Goal: Contribute content: Add original content to the website for others to see

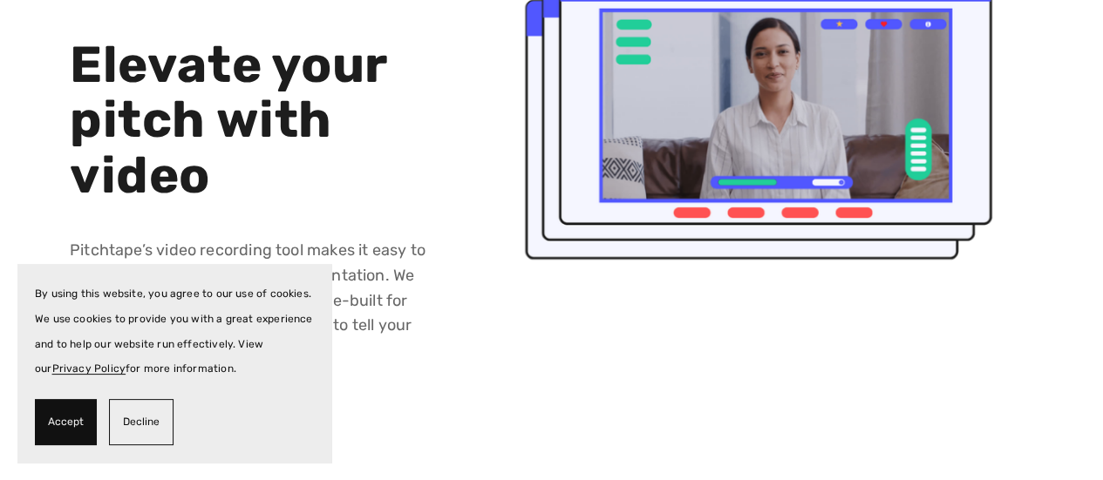
click at [77, 432] on span "Accept" at bounding box center [66, 422] width 36 height 25
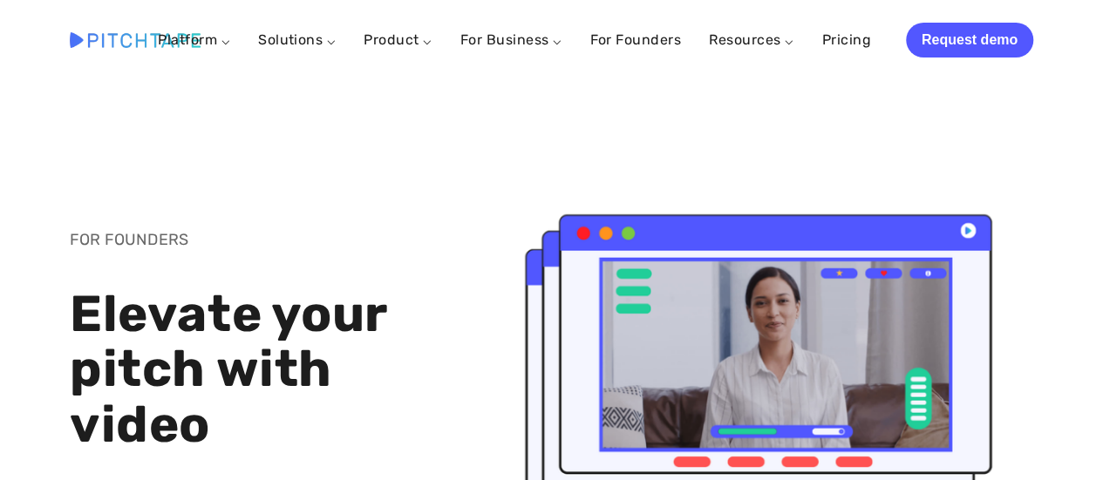
click at [58, 153] on div at bounding box center [262, 182] width 414 height 59
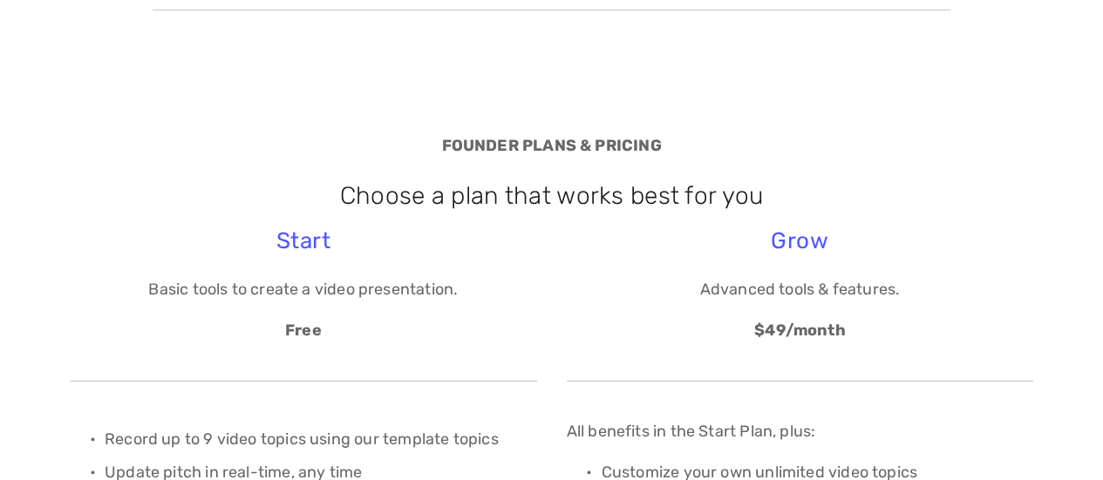
scroll to position [3098, 0]
click at [303, 237] on h3 "Start" at bounding box center [303, 241] width 467 height 27
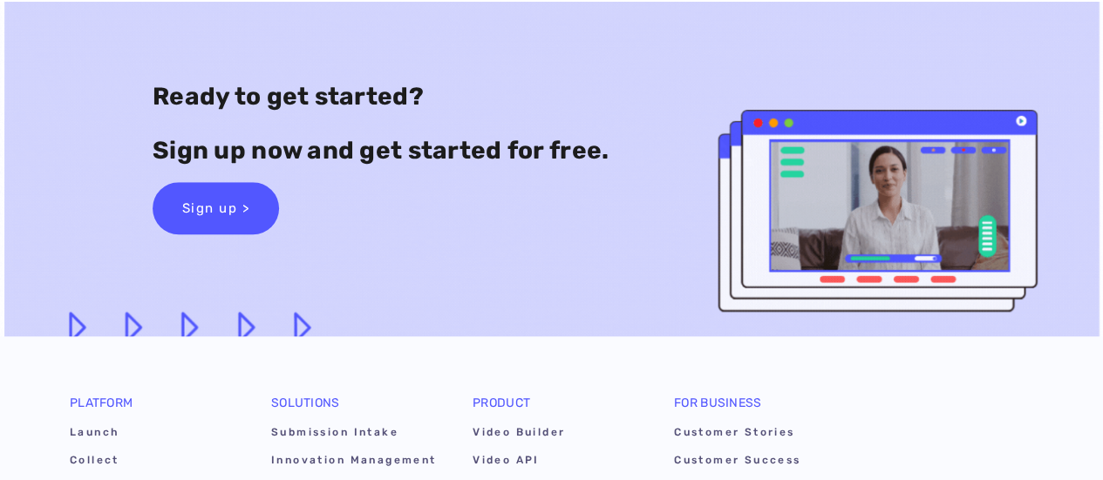
scroll to position [3892, 0]
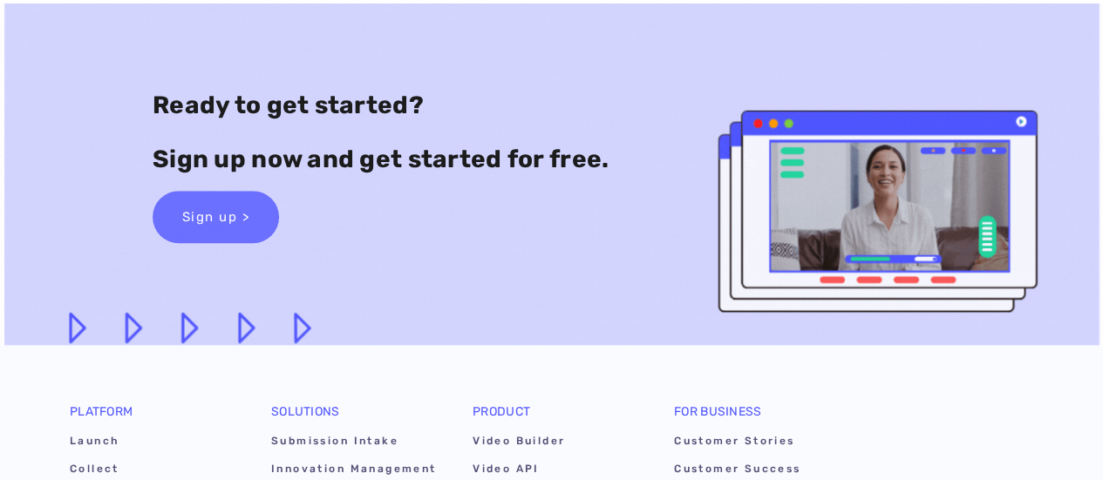
click at [225, 228] on link "Sign up >" at bounding box center [216, 217] width 127 height 52
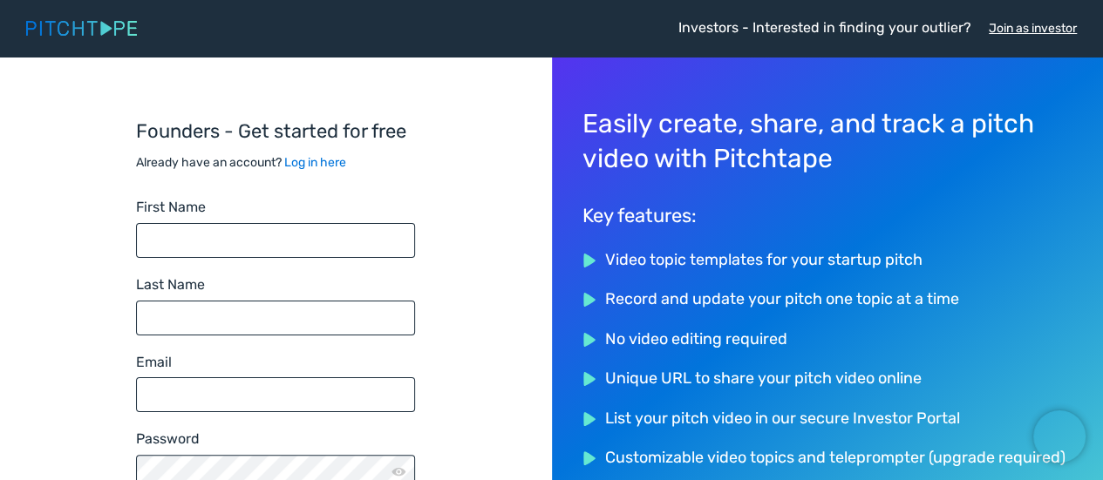
click at [225, 228] on input "First Name" at bounding box center [275, 240] width 279 height 35
type input "JANHAVI"
type input "kushe"
type input "kushejanhavi44@gmail.com"
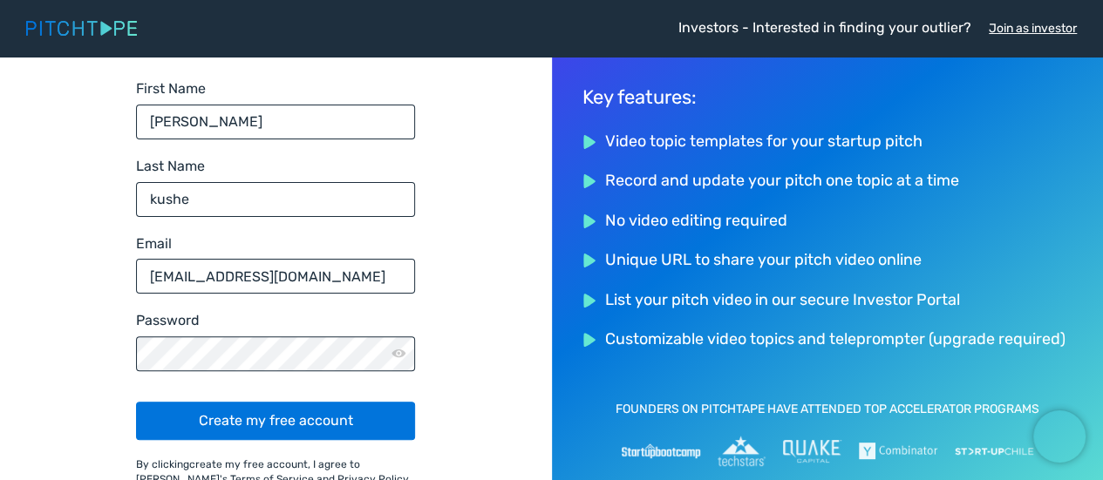
scroll to position [146, 0]
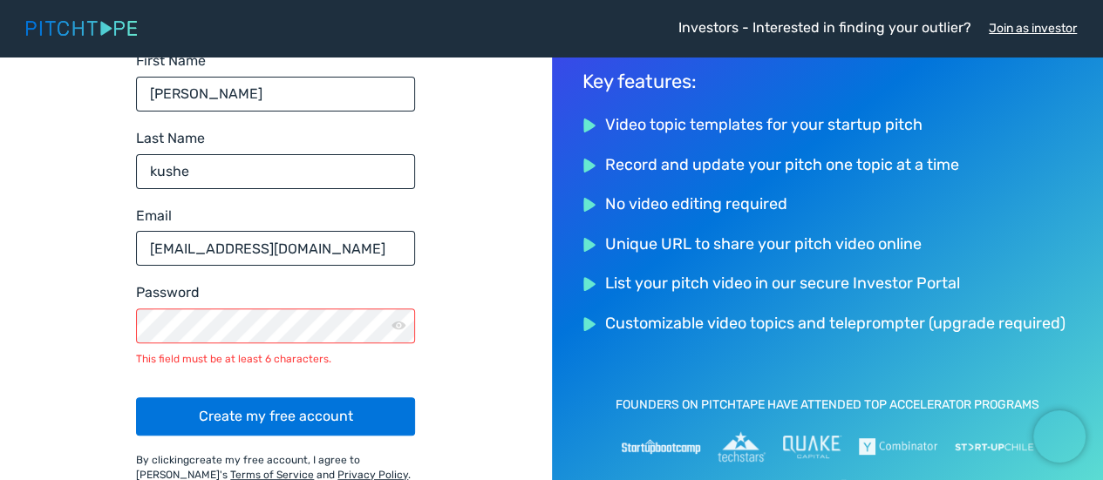
click at [403, 326] on img at bounding box center [399, 326] width 15 height 10
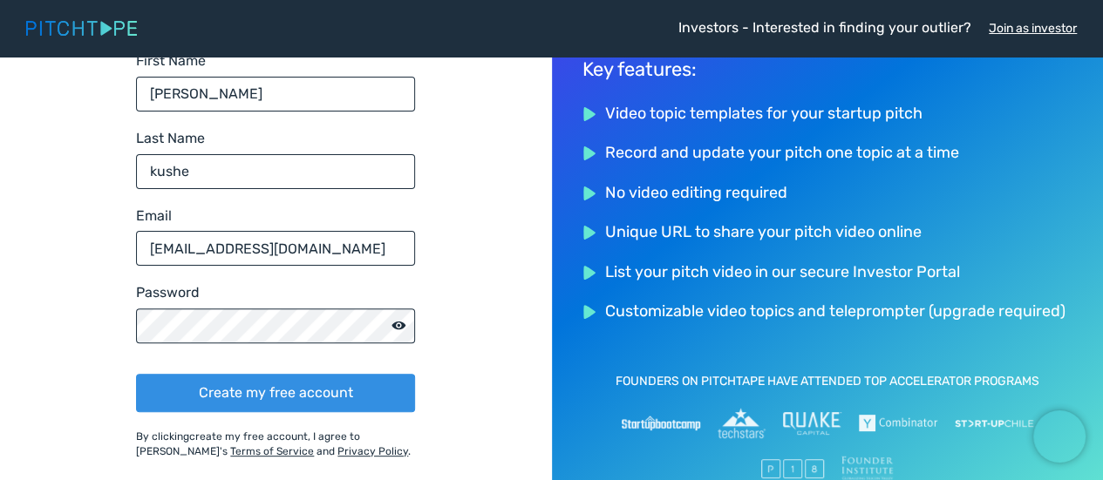
click at [294, 391] on button "Create my free account" at bounding box center [275, 393] width 279 height 38
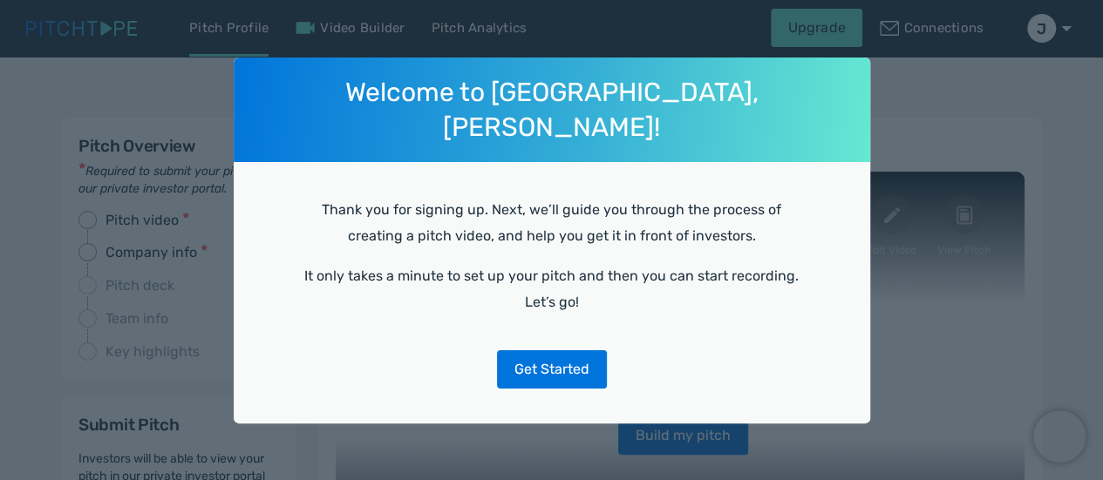
select select
click at [537, 369] on button "Get Started" at bounding box center [552, 370] width 110 height 38
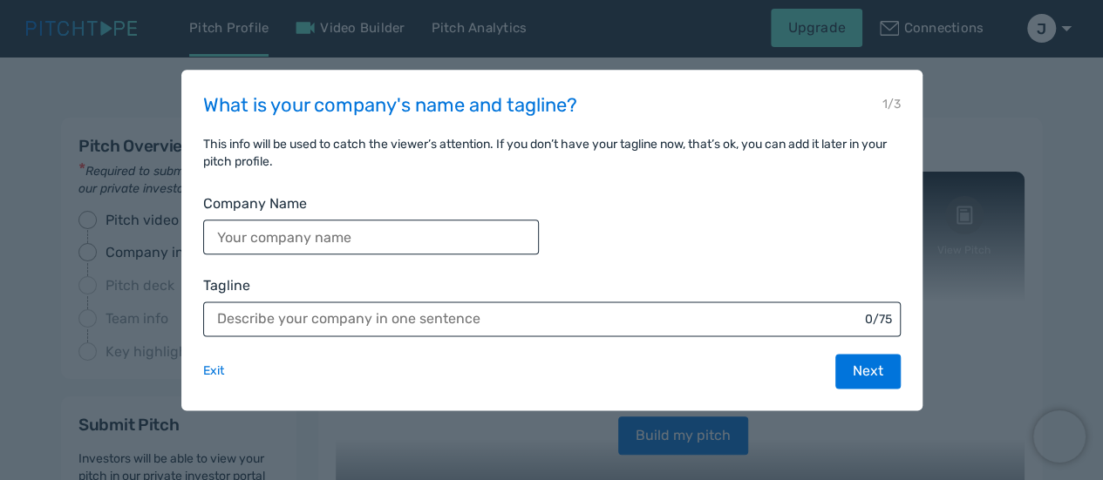
click at [422, 229] on input "Company Name" at bounding box center [371, 237] width 336 height 35
type input "my'shala"
click at [408, 320] on input "Tagline" at bounding box center [552, 319] width 698 height 35
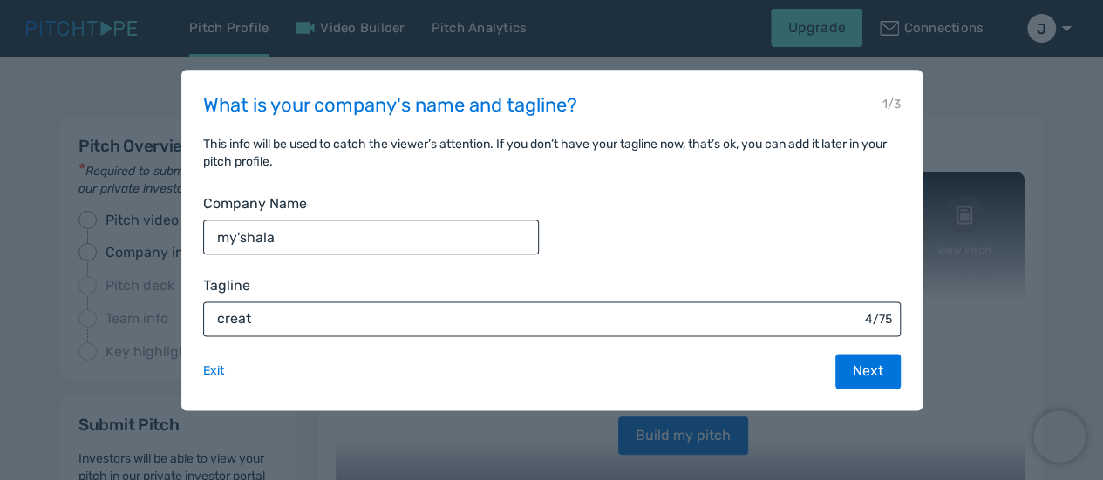
type input "create"
type input "create, change,grow"
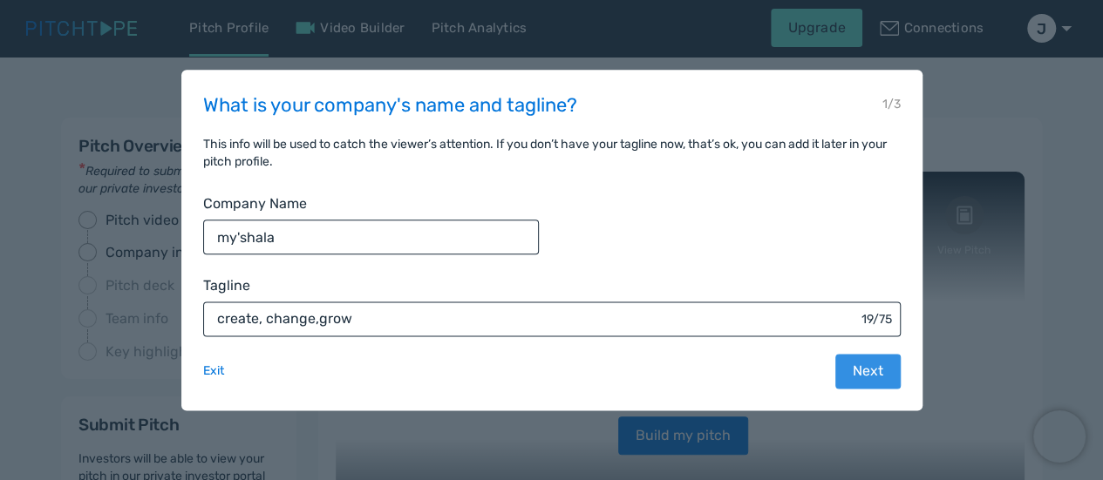
click at [859, 381] on button "Next" at bounding box center [867, 371] width 65 height 35
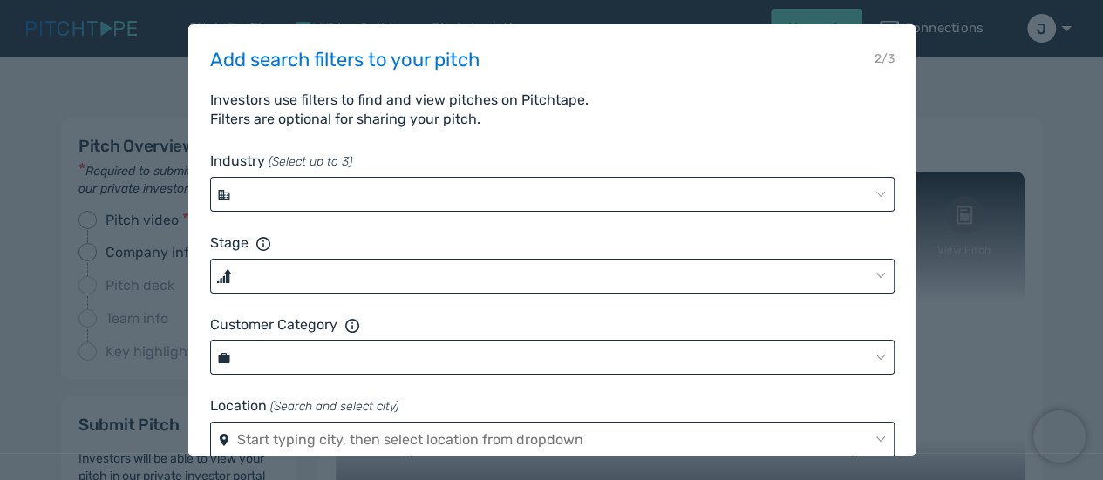
click at [471, 212] on div "saving... Artificial Intelligence Augmented & Virtual Reality Biotech Blockchai…" at bounding box center [551, 304] width 684 height 305
click at [467, 193] on div at bounding box center [551, 194] width 684 height 35
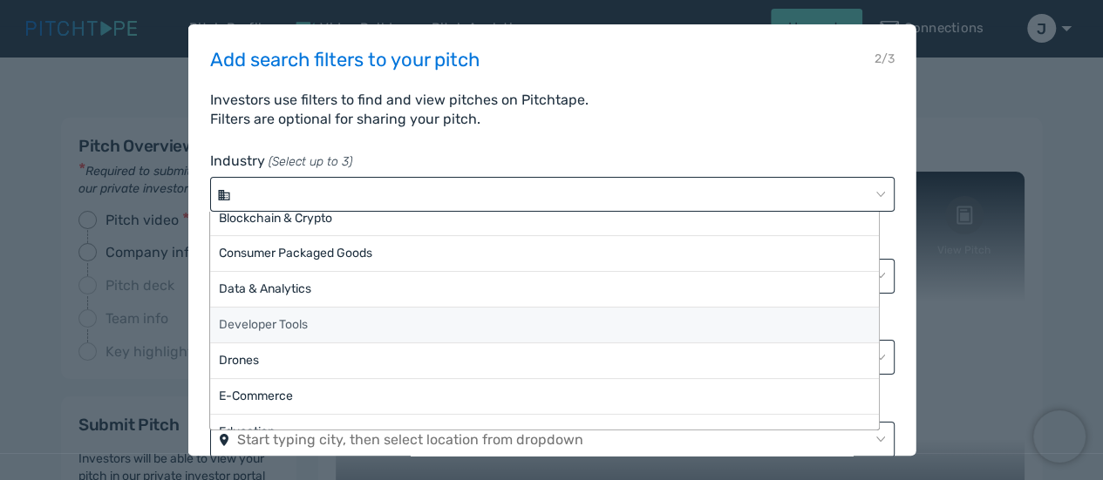
scroll to position [180, 0]
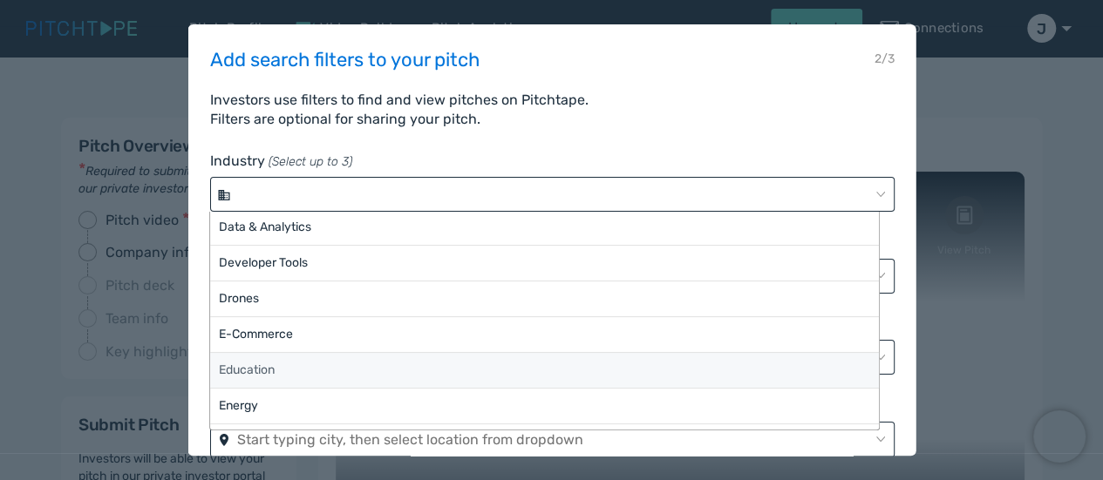
click at [277, 359] on span "Education" at bounding box center [545, 370] width 670 height 35
select select "10"
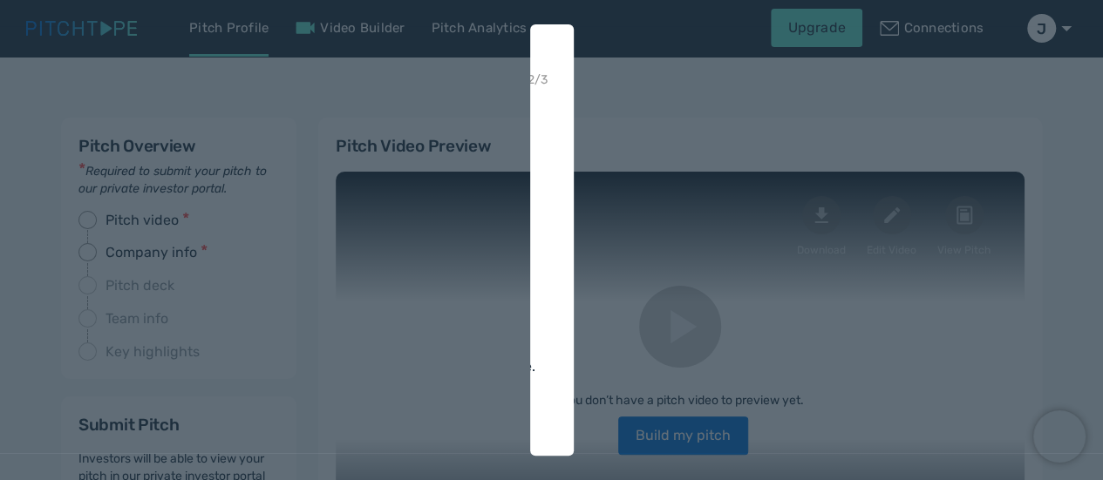
scroll to position [47, 140]
click at [615, 1] on div at bounding box center [551, 153] width 1103 height 655
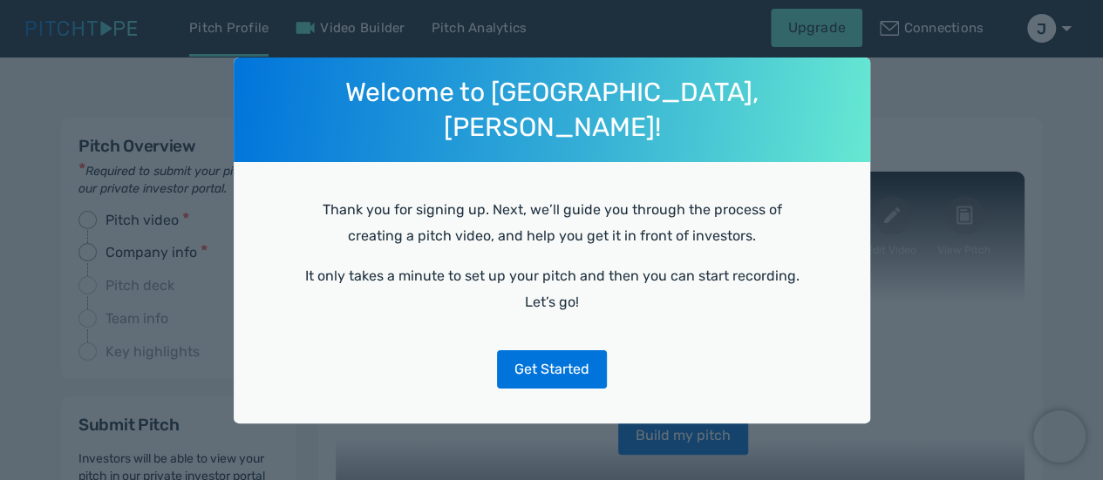
select select "10"
click at [552, 363] on button "Get Started" at bounding box center [552, 370] width 110 height 38
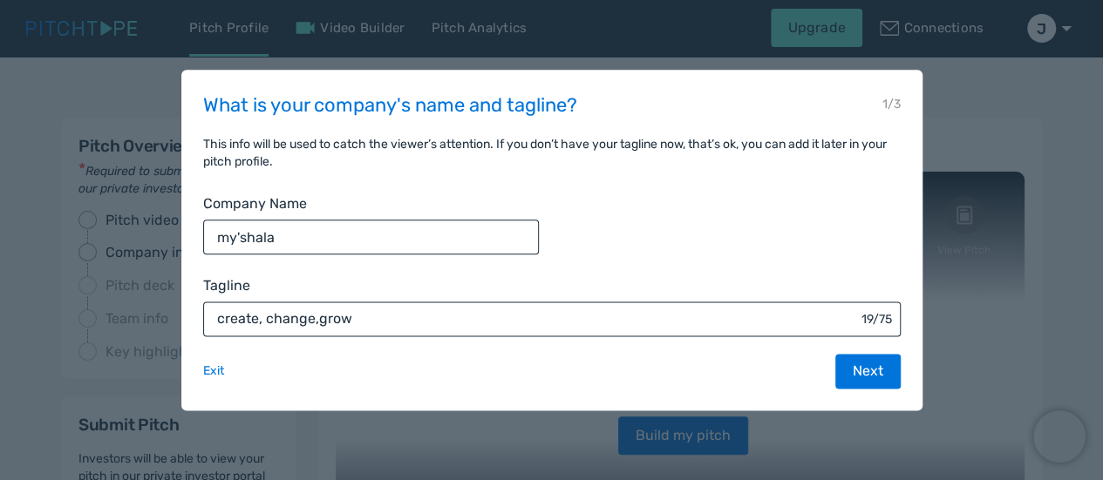
click at [314, 319] on input "create, change,grow" at bounding box center [552, 319] width 698 height 35
type input "create, change, grow"
click at [861, 378] on button "Next" at bounding box center [867, 371] width 65 height 35
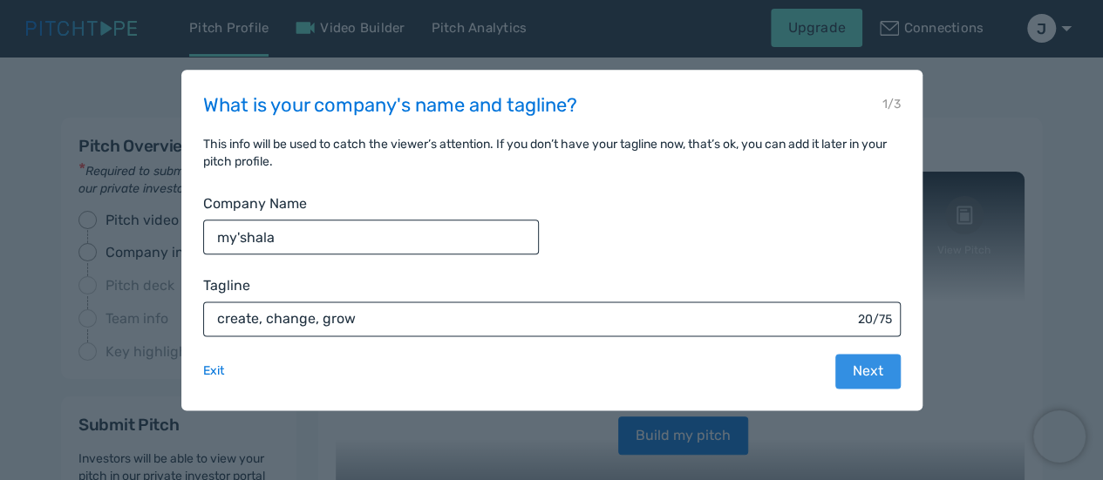
select select "10"
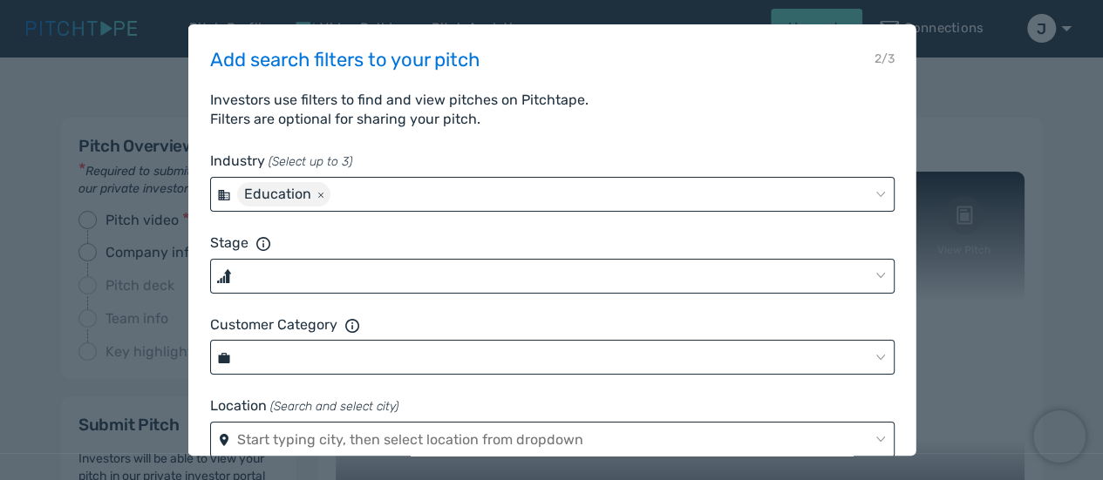
click at [420, 269] on div at bounding box center [551, 276] width 684 height 35
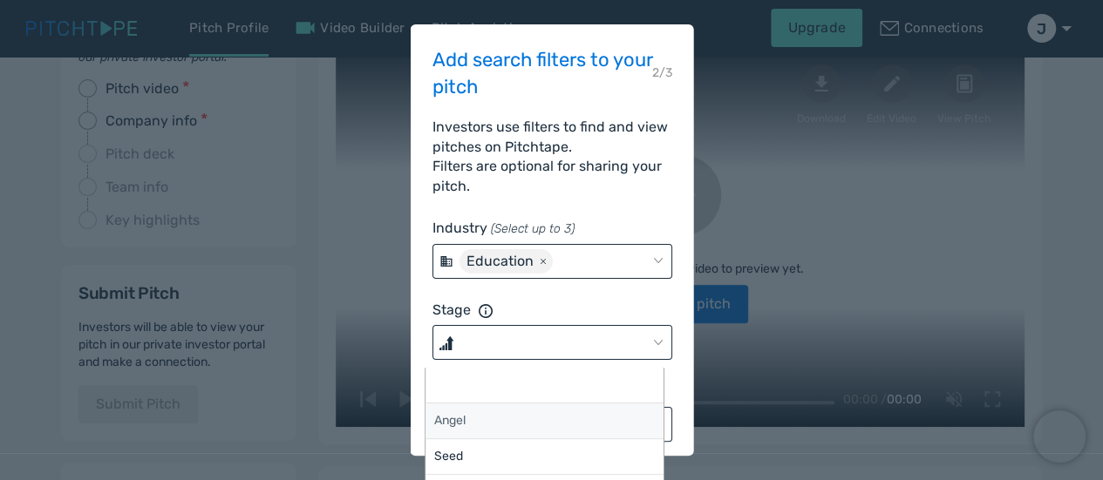
scroll to position [140, 0]
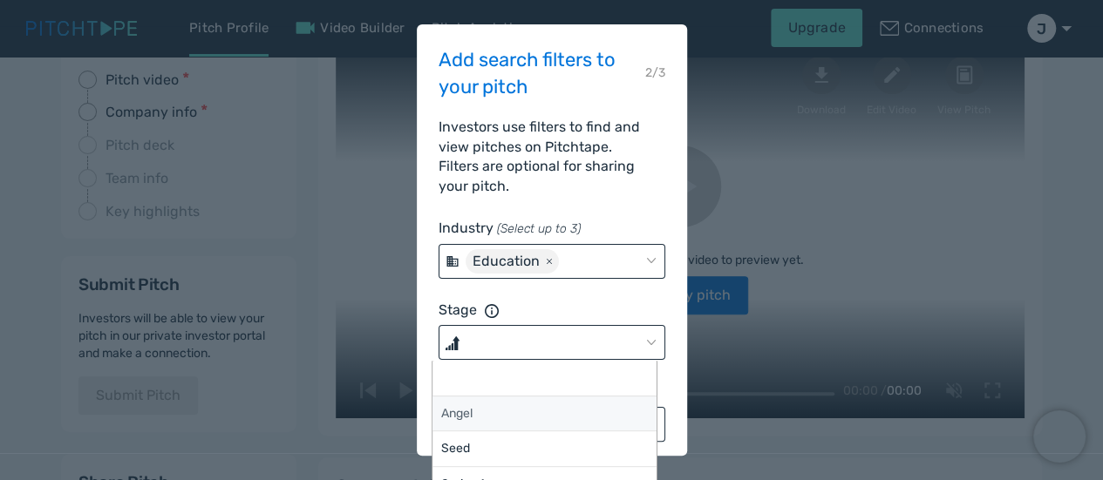
click at [490, 398] on span "Angel" at bounding box center [544, 414] width 225 height 35
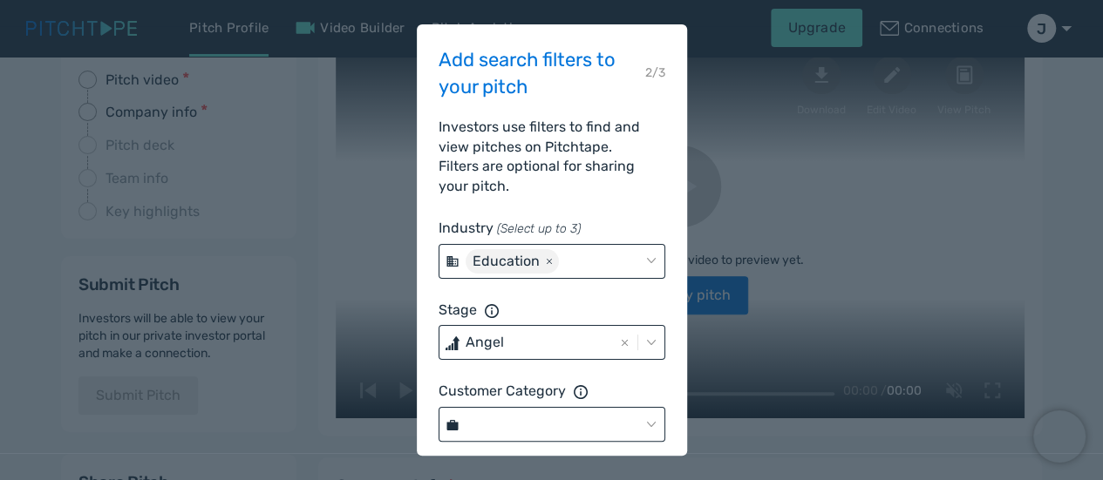
select select "angel"
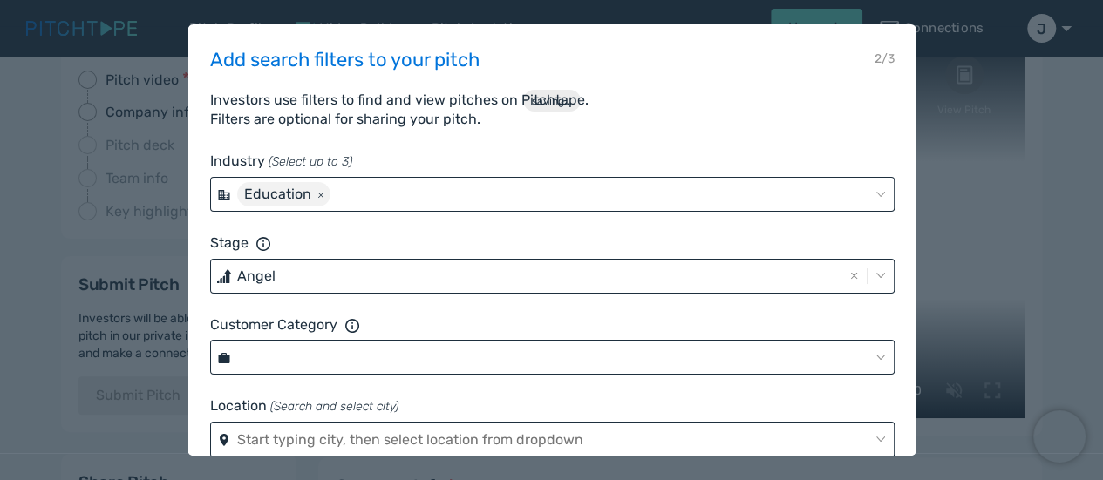
click at [502, 416] on div "Location ( Search and select city )" at bounding box center [551, 407] width 684 height 20
select select "angel"
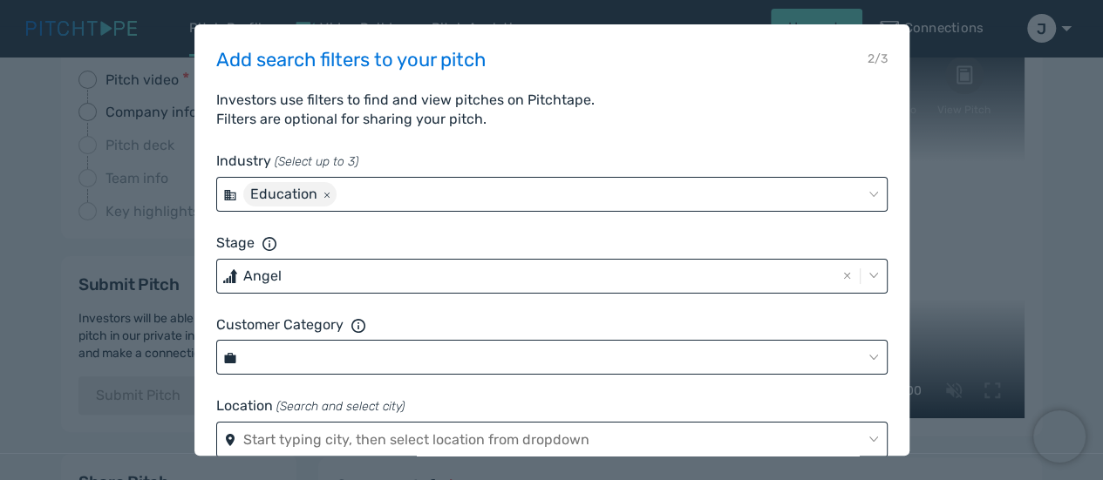
click at [439, 355] on div at bounding box center [551, 357] width 671 height 35
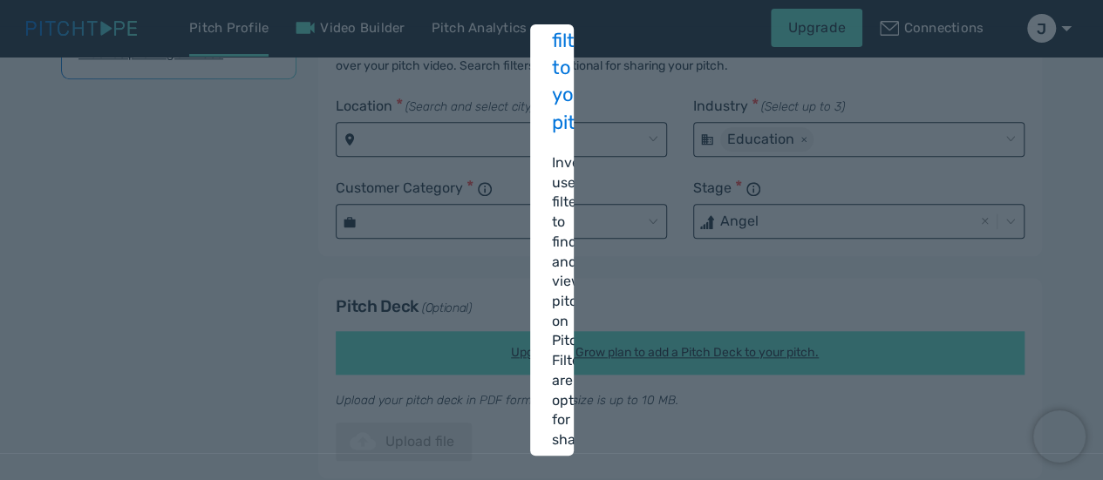
scroll to position [0, 0]
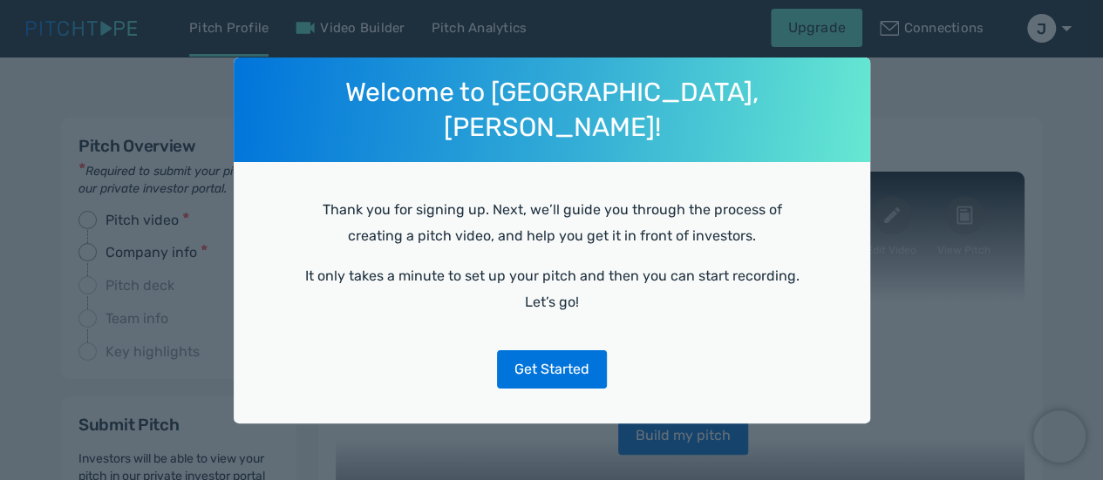
select select "10"
select select "angel"
click at [592, 351] on button "Get Started" at bounding box center [552, 370] width 110 height 38
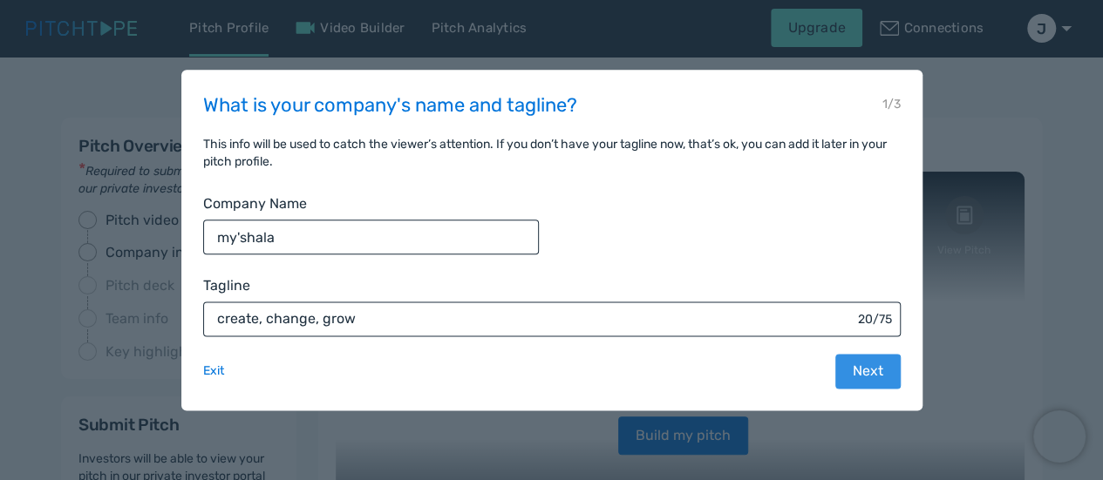
click at [879, 372] on button "Next" at bounding box center [867, 371] width 65 height 35
select select "10"
select select "angel"
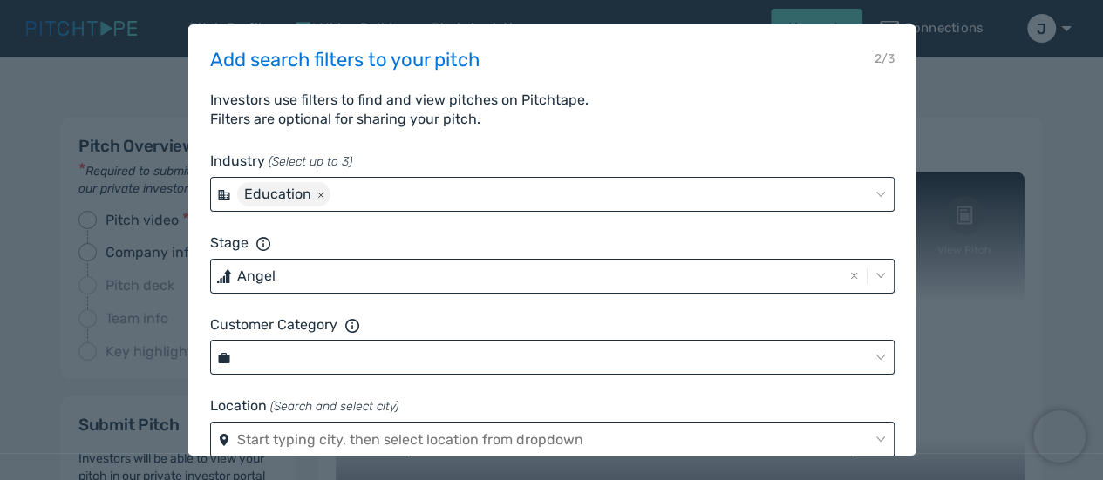
click at [875, 356] on img at bounding box center [879, 357] width 9 height 5
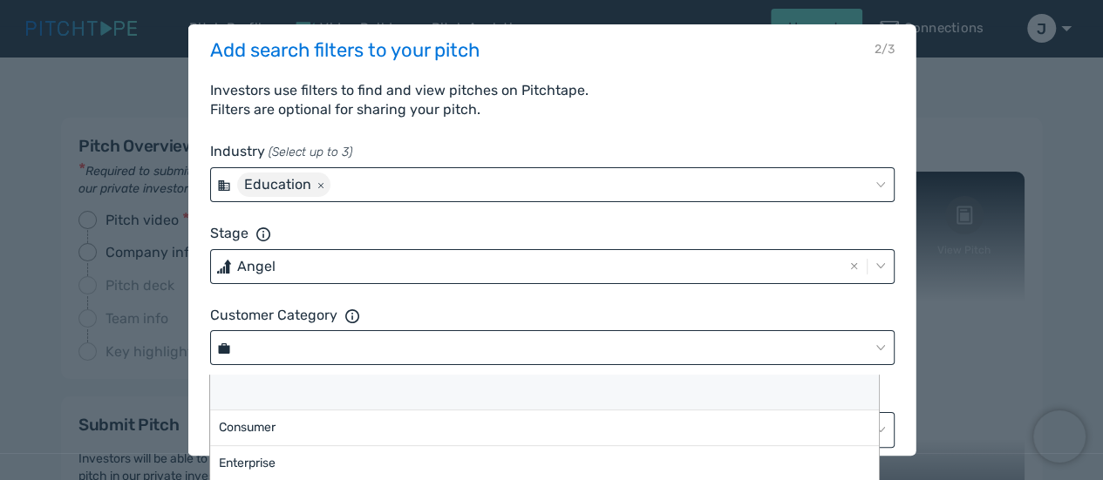
scroll to position [74, 0]
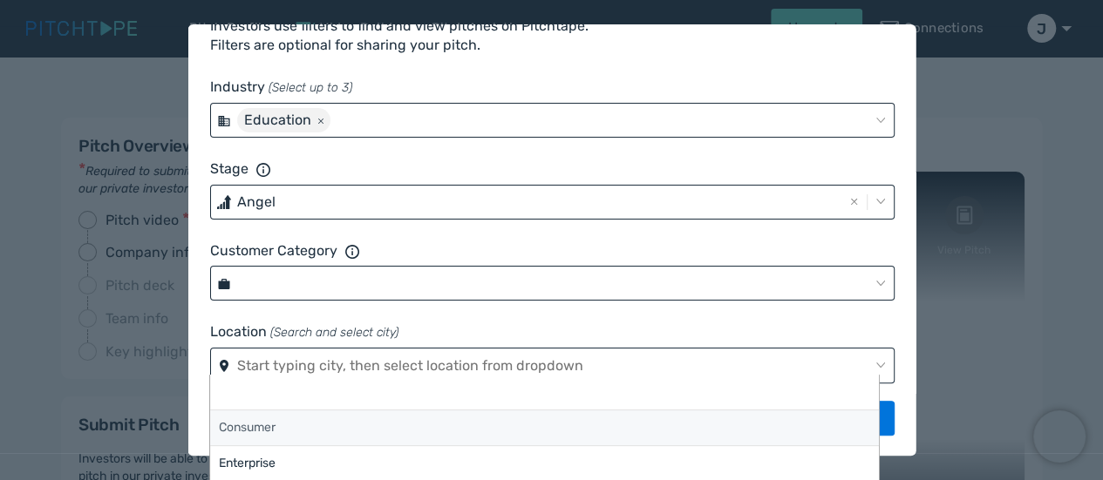
click at [279, 420] on span "Consumer" at bounding box center [545, 428] width 670 height 35
select select "consumer"
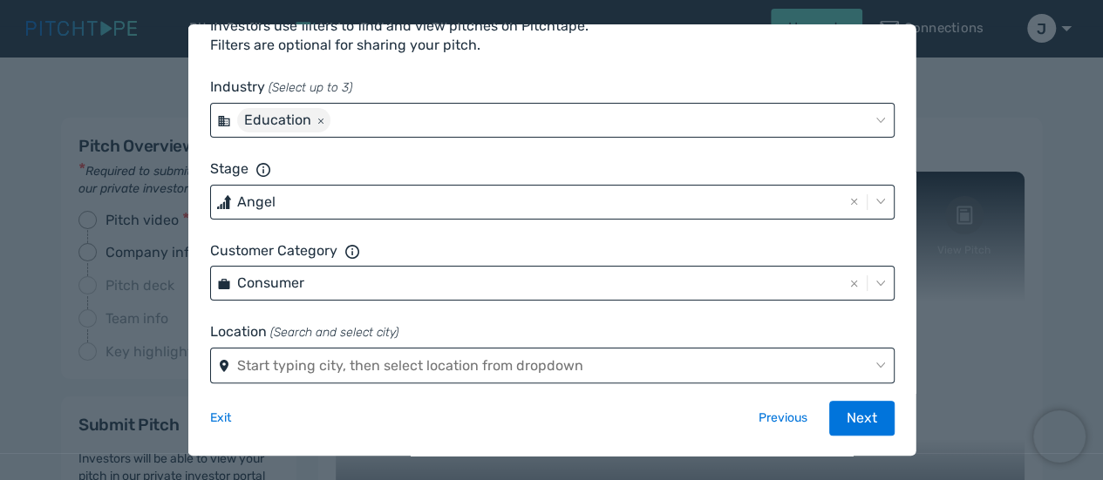
click at [279, 420] on div "Exit Previous Next" at bounding box center [551, 418] width 684 height 35
select select "consumer"
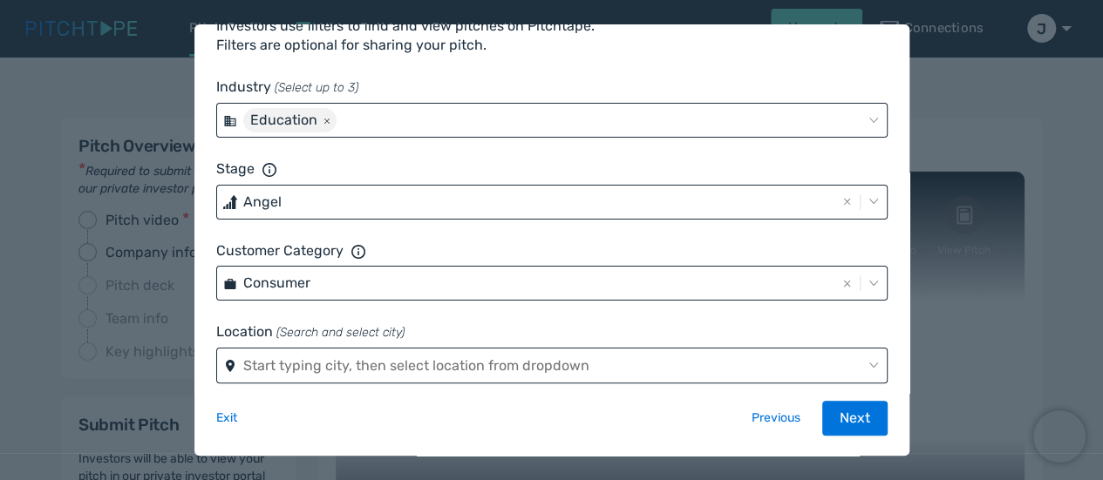
click at [341, 289] on div "Consumer" at bounding box center [551, 283] width 671 height 35
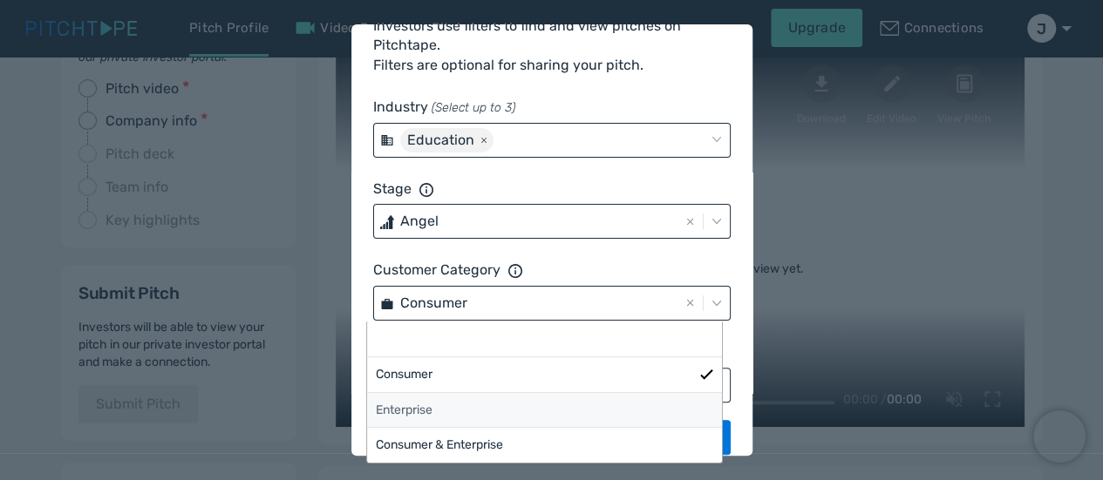
scroll to position [133, 0]
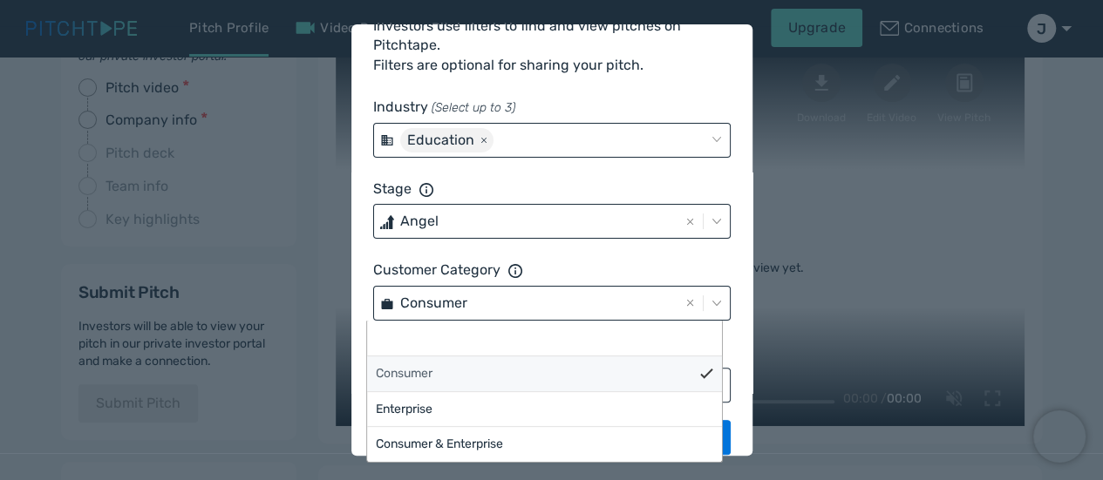
click at [392, 371] on span "Consumer" at bounding box center [404, 373] width 57 height 17
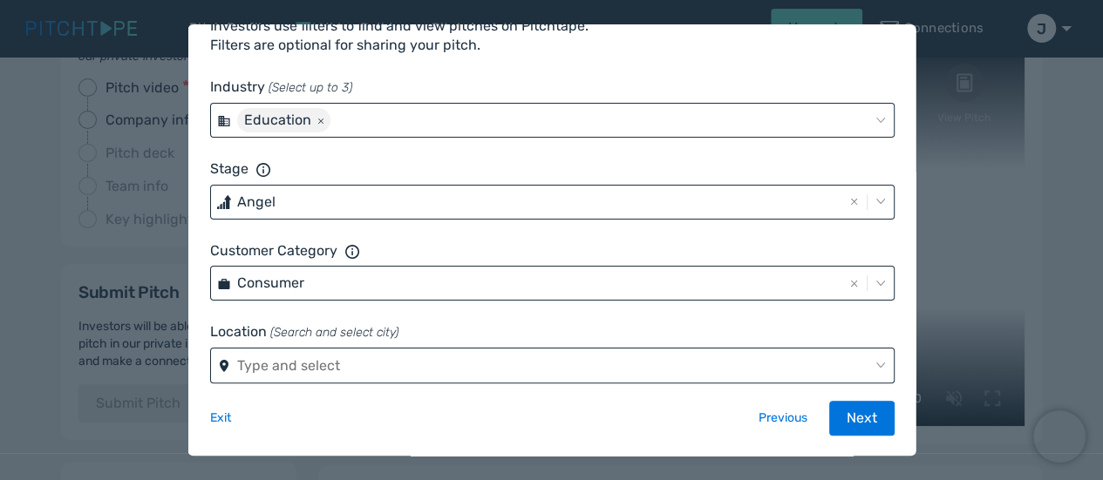
click at [451, 366] on input at bounding box center [540, 365] width 608 height 33
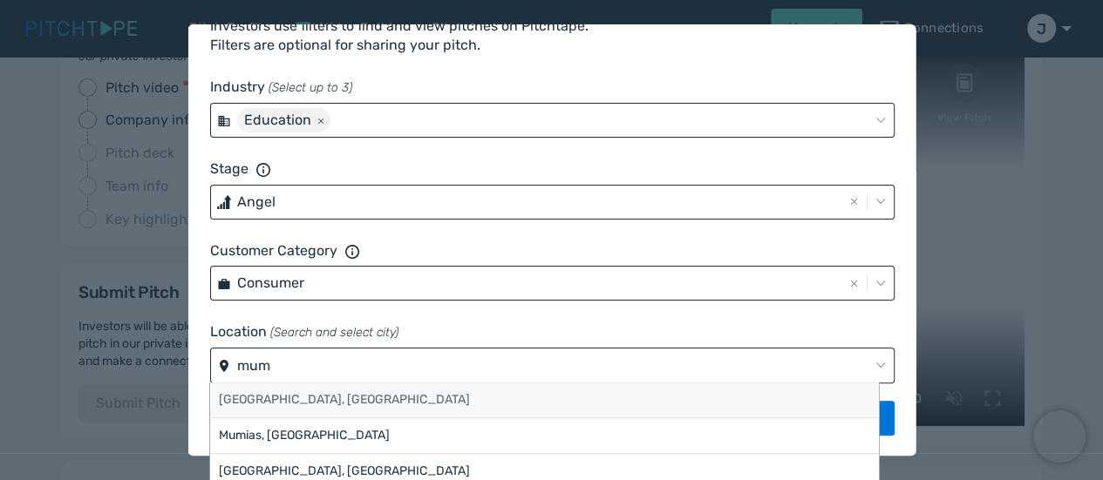
click at [288, 402] on span "Mumbai, India" at bounding box center [344, 400] width 251 height 17
type input "Mumbai, India"
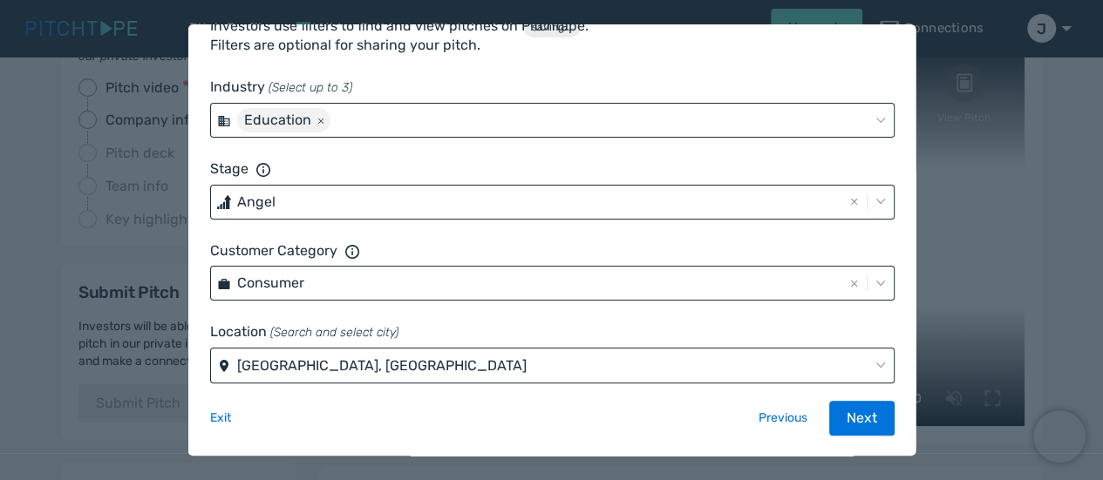
type input "Mumbai, India"
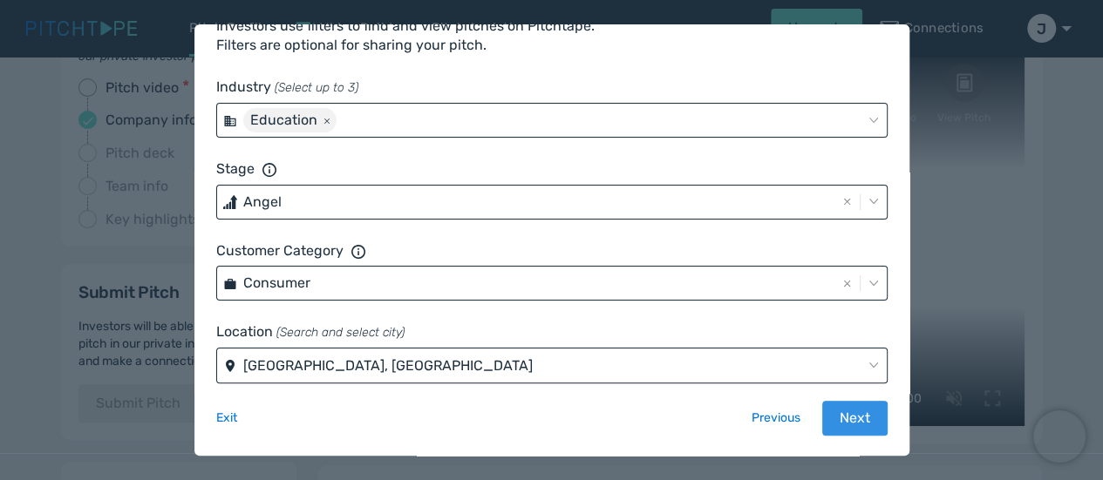
click at [830, 412] on button "Next" at bounding box center [854, 418] width 65 height 35
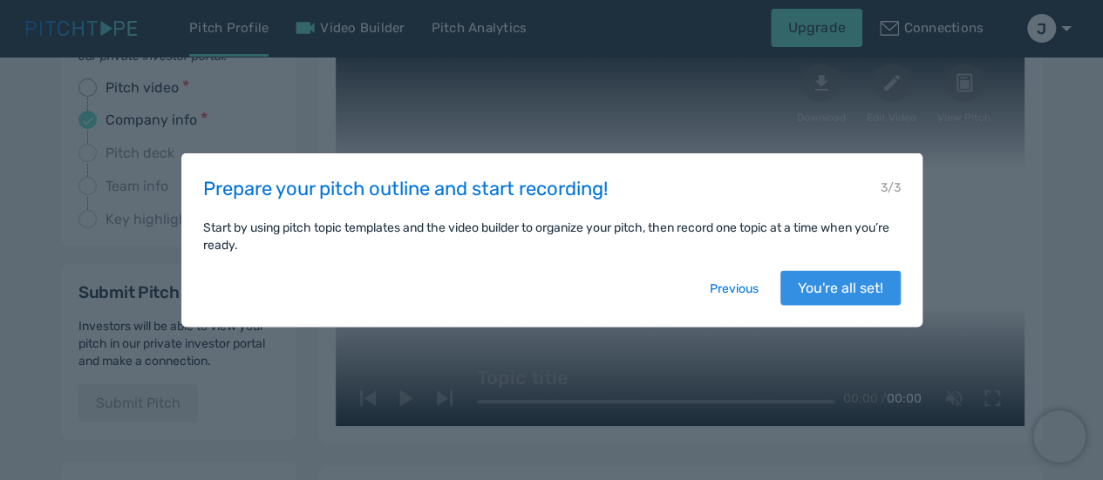
scroll to position [0, 0]
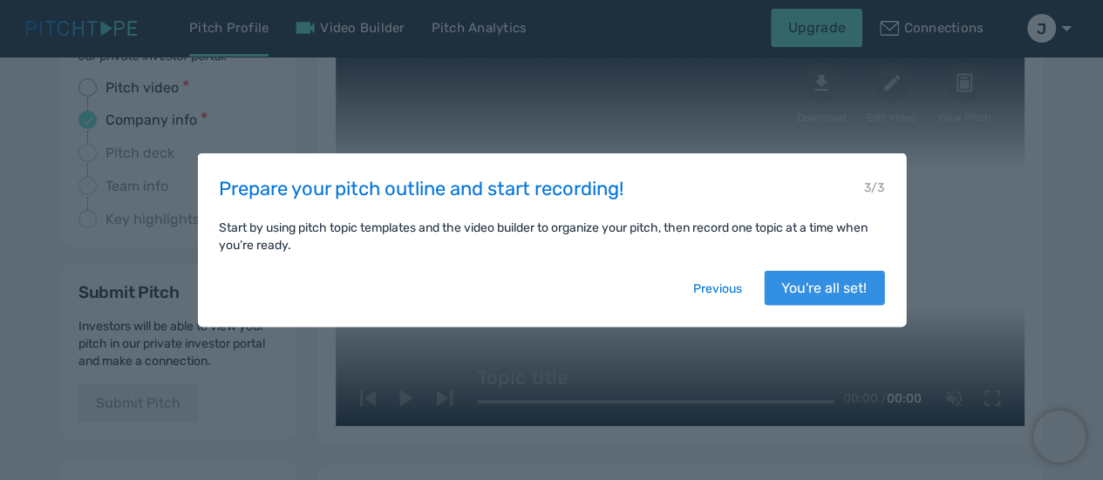
click at [820, 304] on button "You're all set!" at bounding box center [824, 288] width 120 height 35
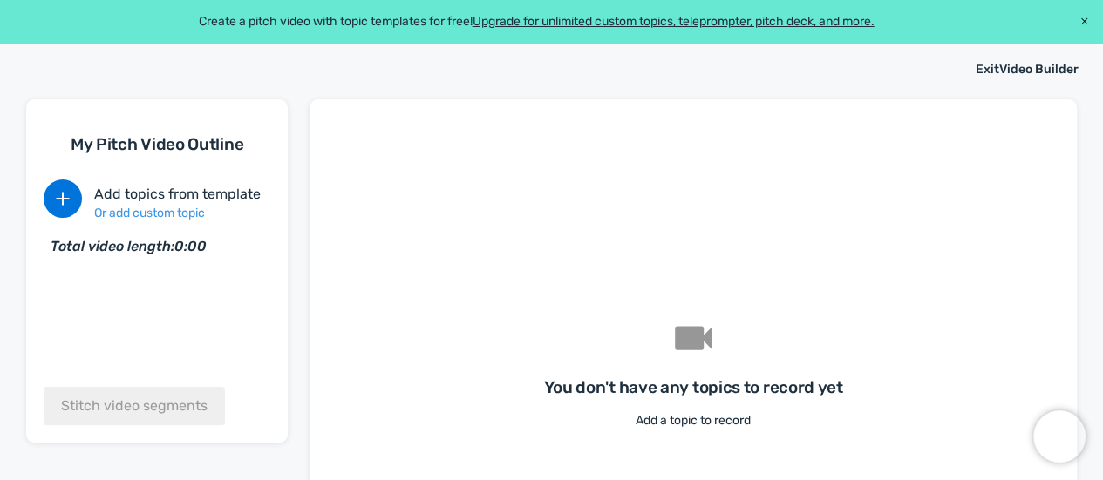
click at [134, 208] on link "Or add custom topic" at bounding box center [177, 213] width 167 height 17
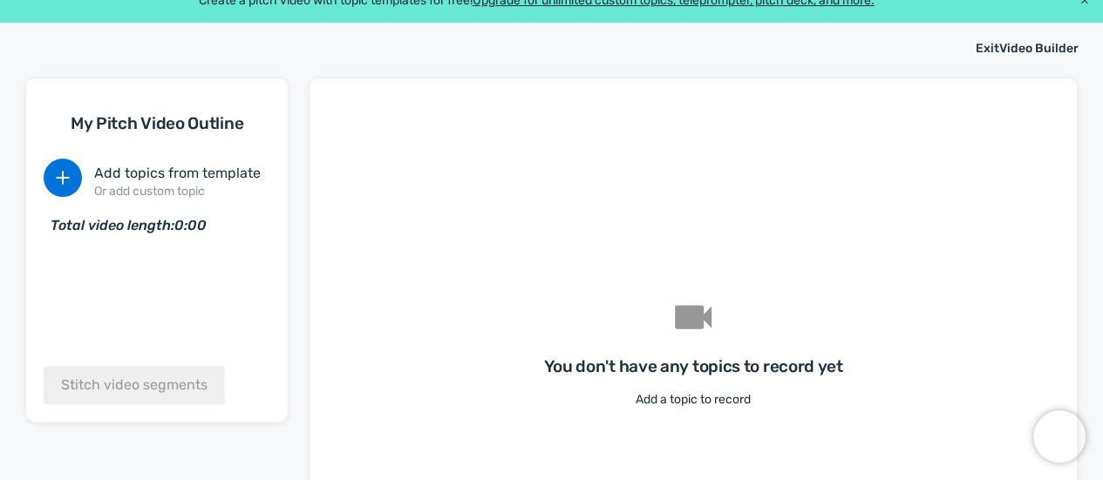
scroll to position [73, 0]
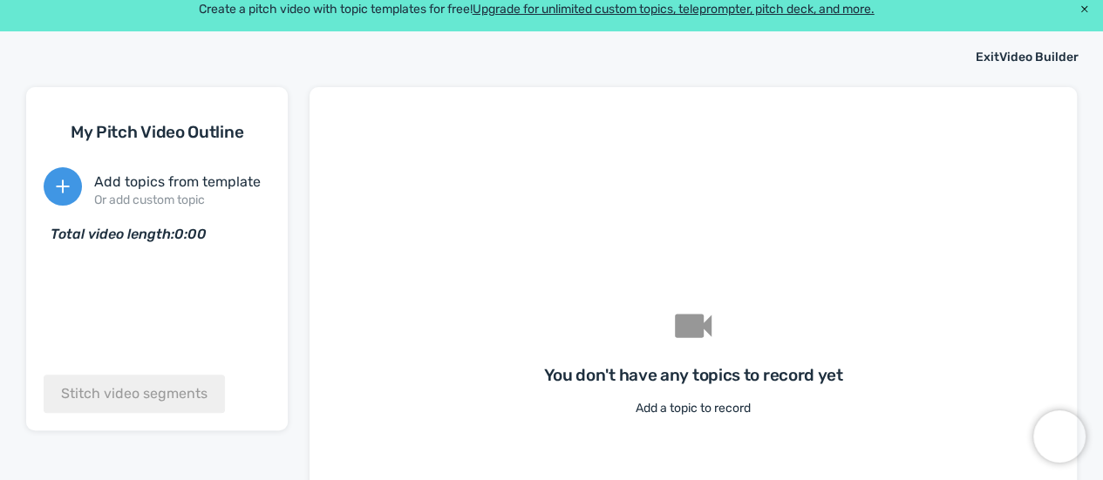
click at [64, 184] on icon "button" at bounding box center [62, 186] width 21 height 21
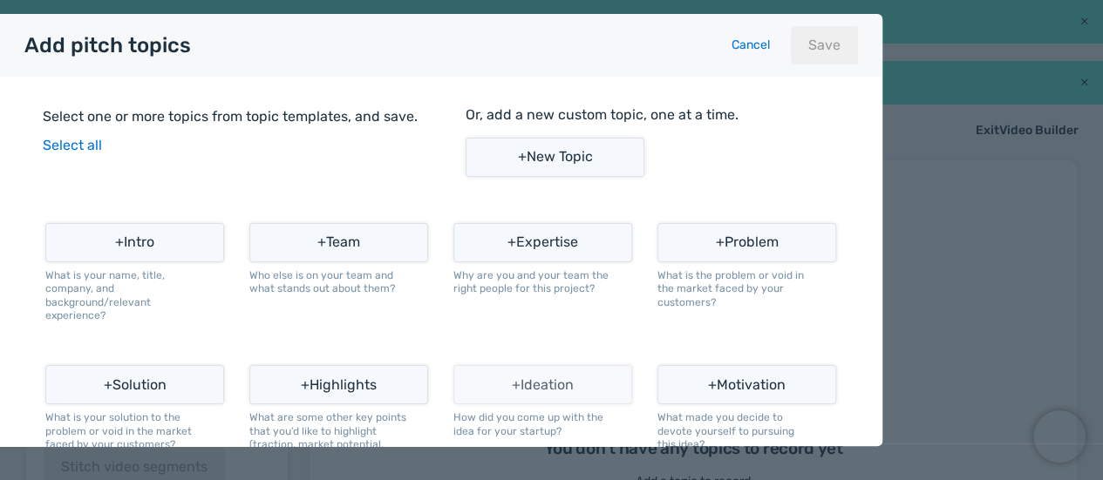
scroll to position [171, 0]
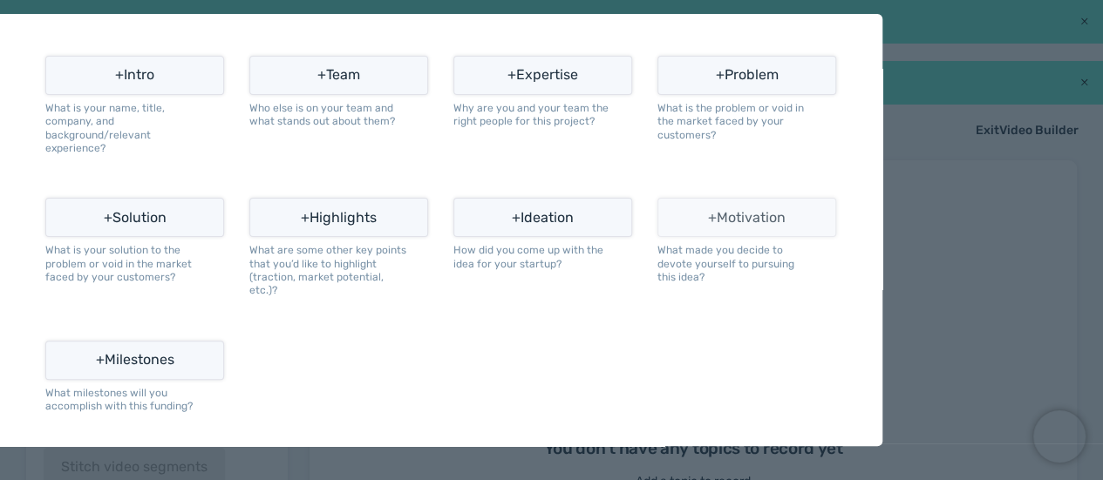
click at [713, 213] on button "+ Motivation" at bounding box center [746, 217] width 179 height 39
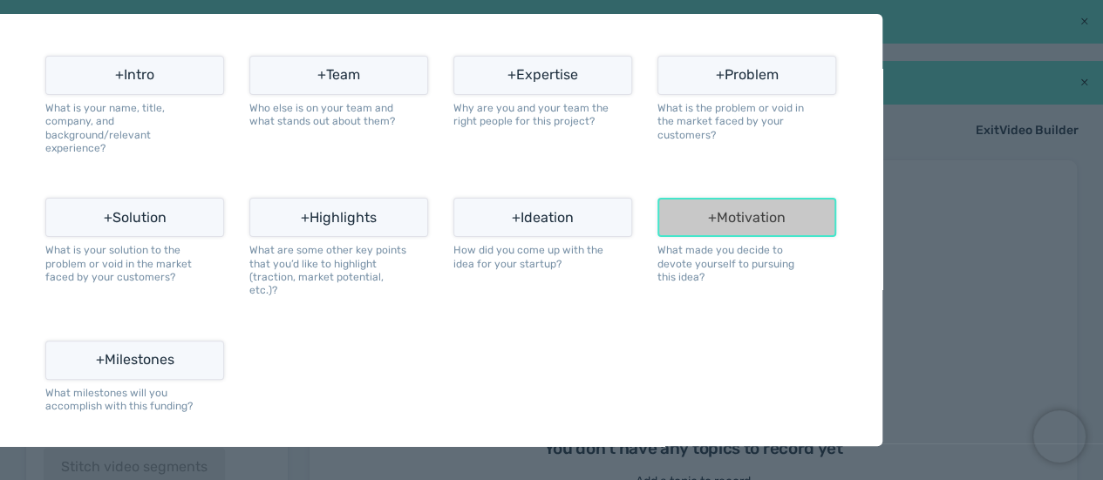
click at [724, 207] on button "+ Motivation" at bounding box center [746, 217] width 179 height 39
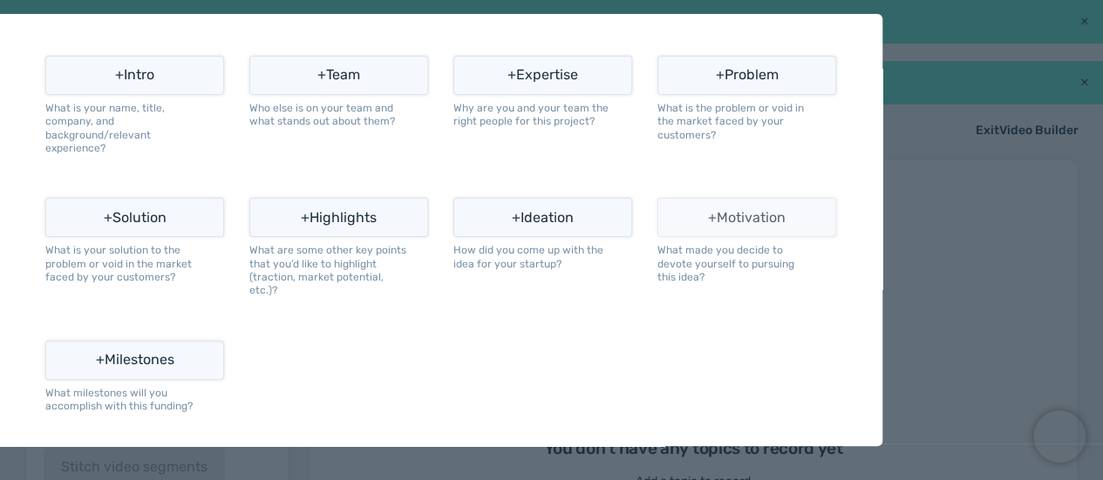
click at [724, 207] on button "+ Motivation" at bounding box center [746, 217] width 179 height 39
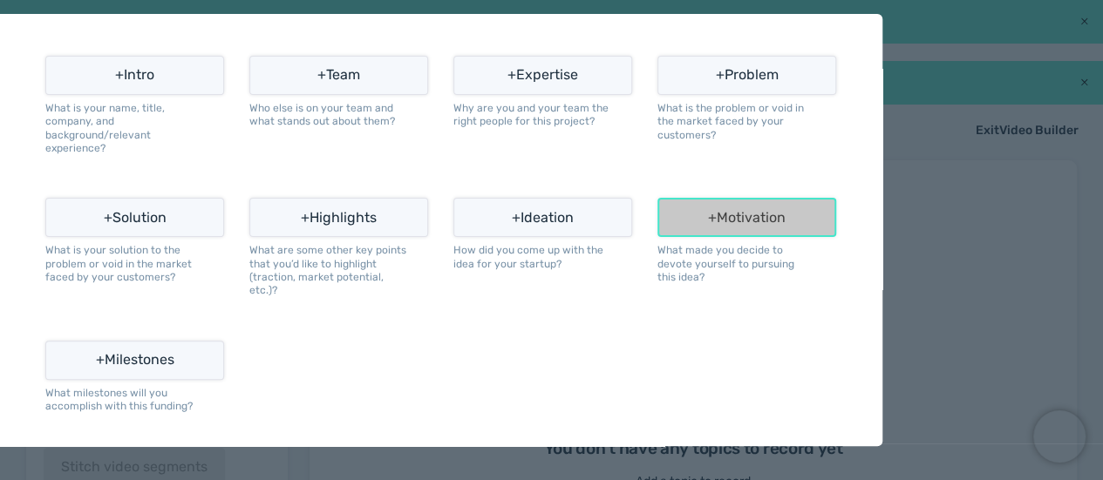
scroll to position [0, 0]
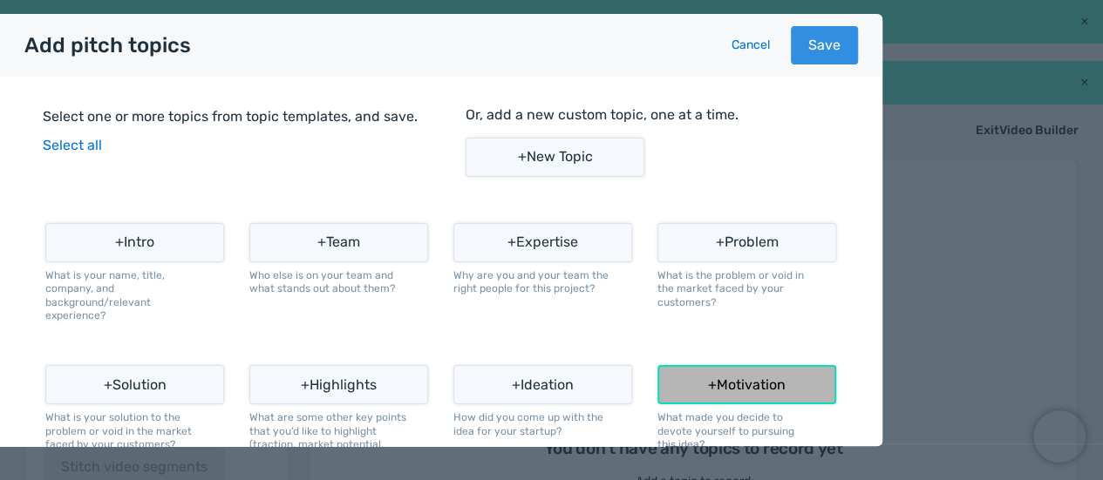
click at [800, 44] on button "Save" at bounding box center [824, 45] width 67 height 38
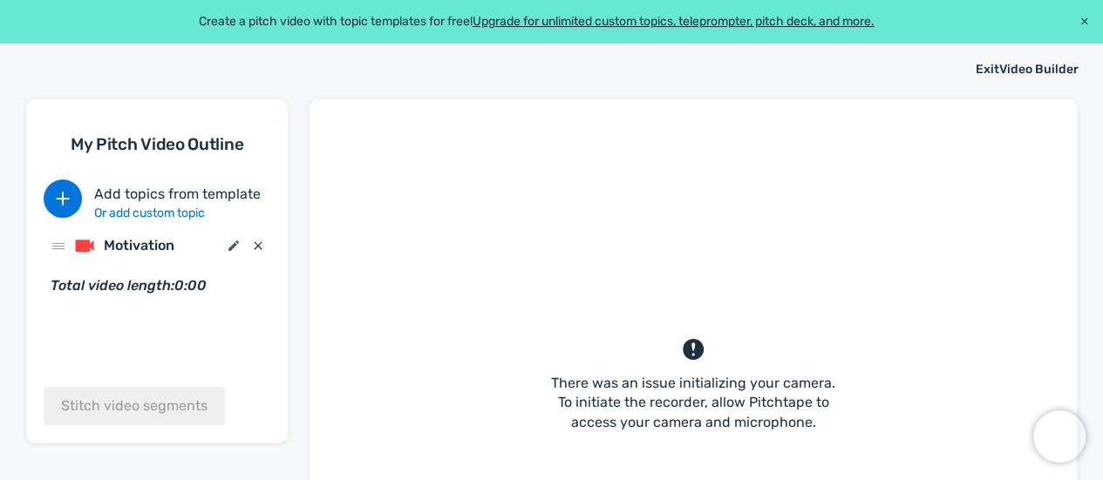
click at [233, 251] on icon at bounding box center [234, 246] width 14 height 14
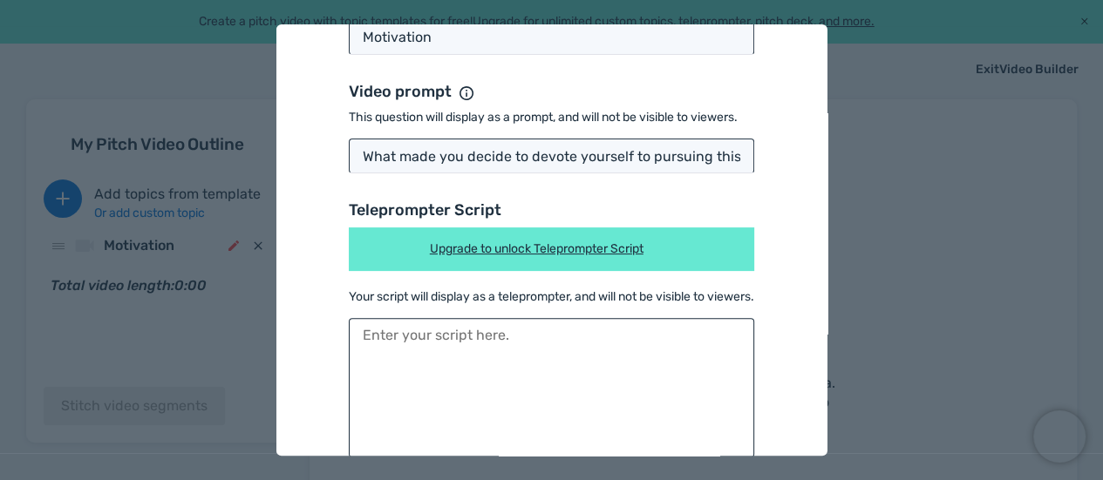
scroll to position [177, 0]
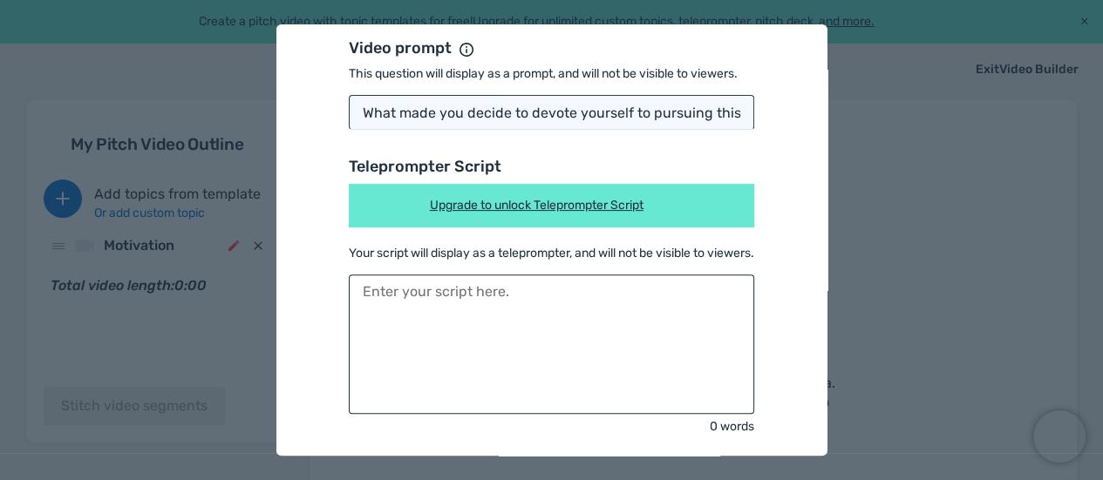
click at [471, 299] on textarea "Teleprompter Script" at bounding box center [551, 345] width 405 height 140
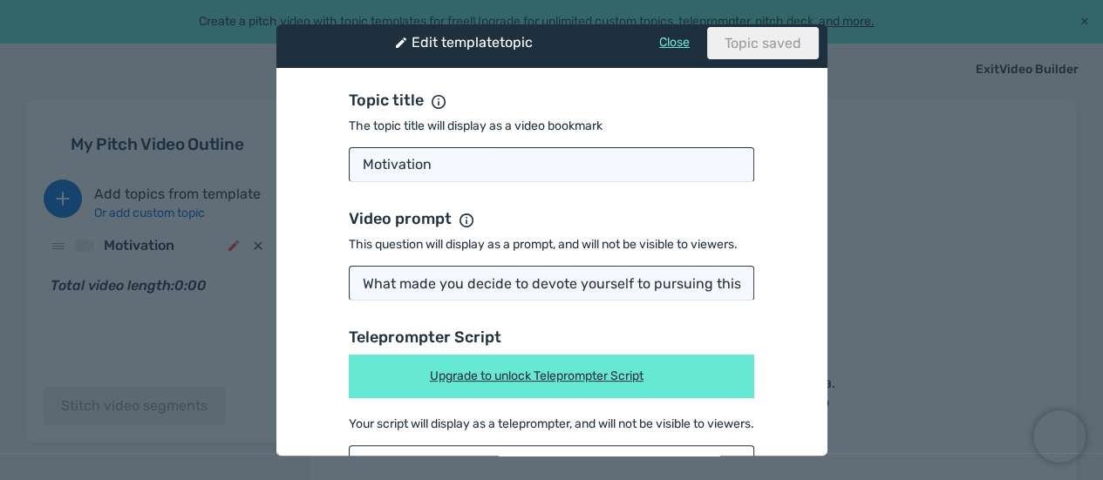
scroll to position [3, 0]
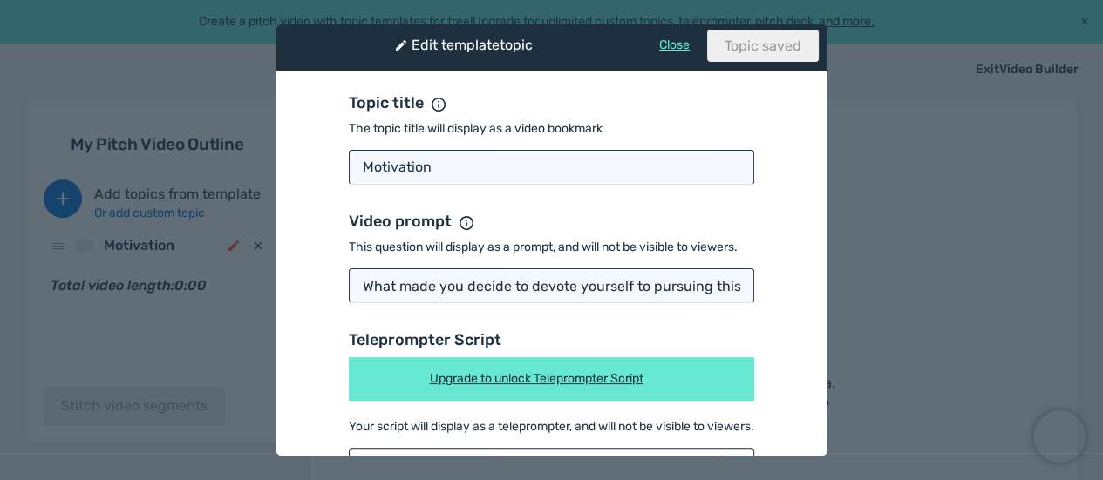
click at [745, 36] on li "Topic saved" at bounding box center [763, 46] width 112 height 32
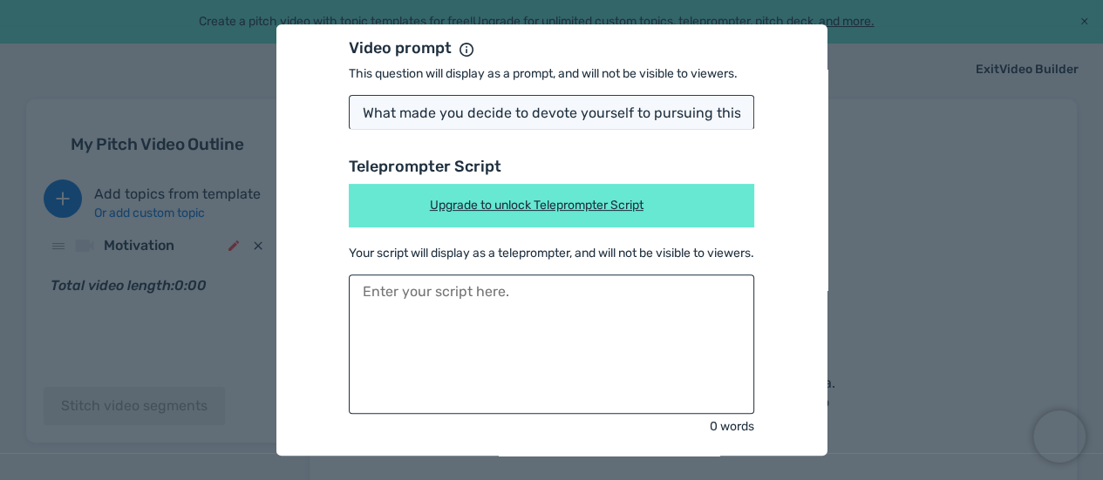
click at [393, 334] on textarea "Teleprompter Script" at bounding box center [551, 345] width 405 height 140
paste textarea "1 min 🎥 Part 1️⃣ : personal development and it’s impact in the context of india…"
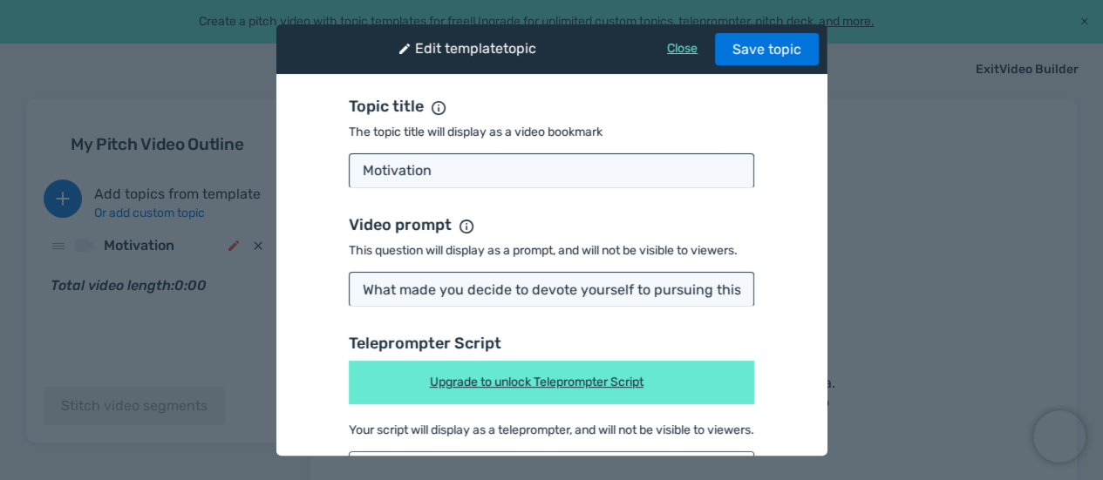
scroll to position [1, 0]
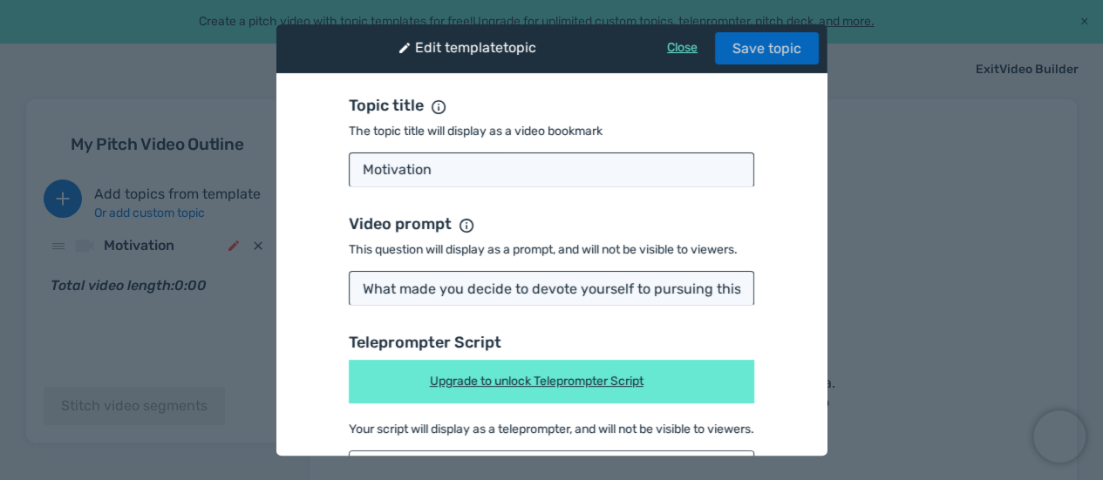
type textarea "1 min 🎥 Part 1️⃣ : personal development and it’s impact in the context of india…"
click at [738, 51] on button "Save topic" at bounding box center [767, 48] width 104 height 32
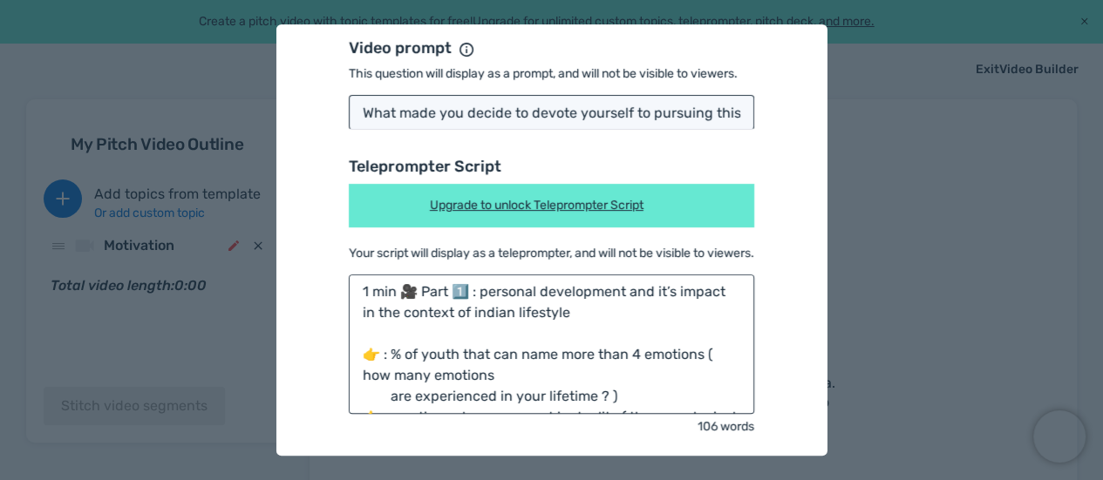
scroll to position [0, 0]
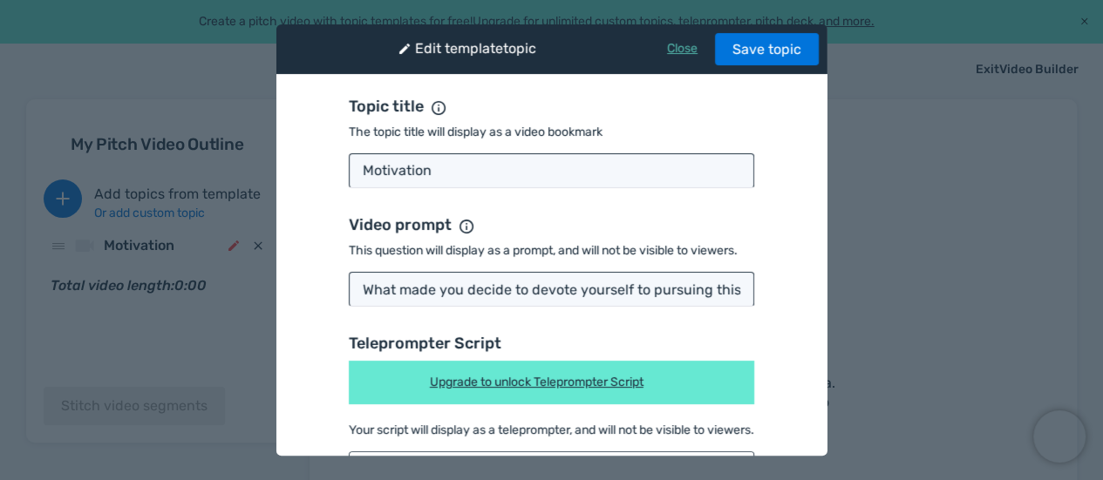
click at [668, 51] on link "Close" at bounding box center [682, 48] width 31 height 15
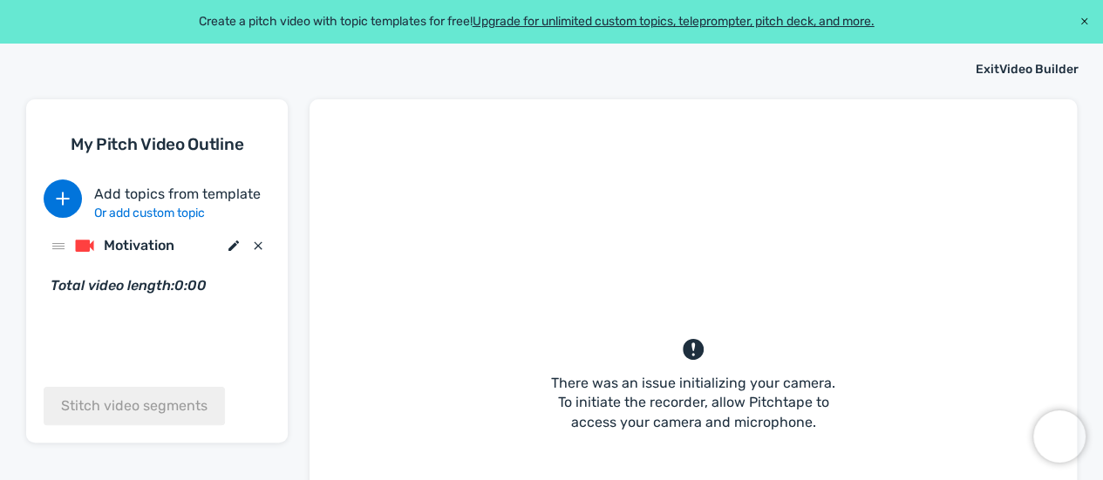
click at [151, 255] on span "Motivation" at bounding box center [163, 246] width 118 height 20
click at [133, 248] on span "Motivation" at bounding box center [163, 246] width 118 height 20
click at [77, 240] on icon at bounding box center [84, 245] width 21 height 21
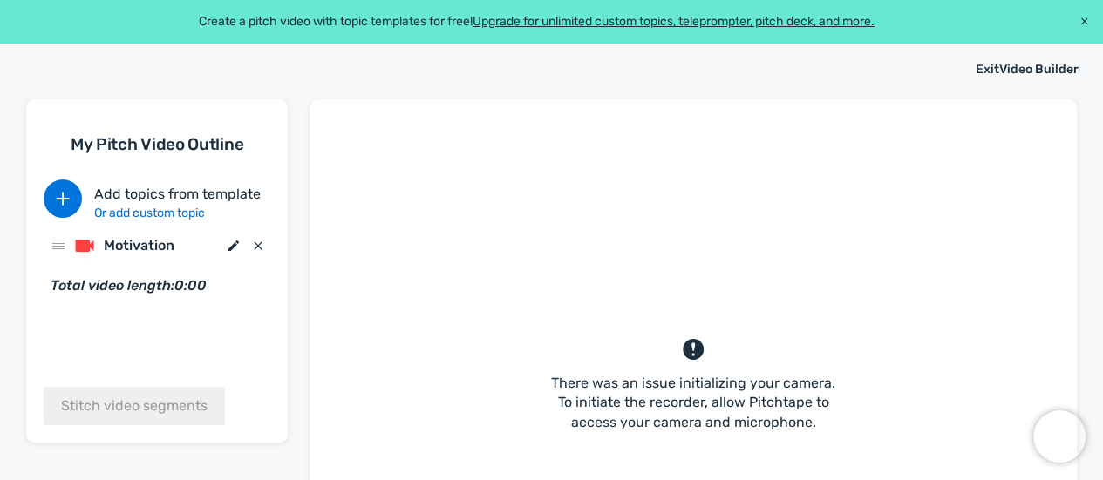
click at [77, 240] on icon at bounding box center [84, 245] width 21 height 21
click at [237, 242] on icon at bounding box center [233, 246] width 10 height 10
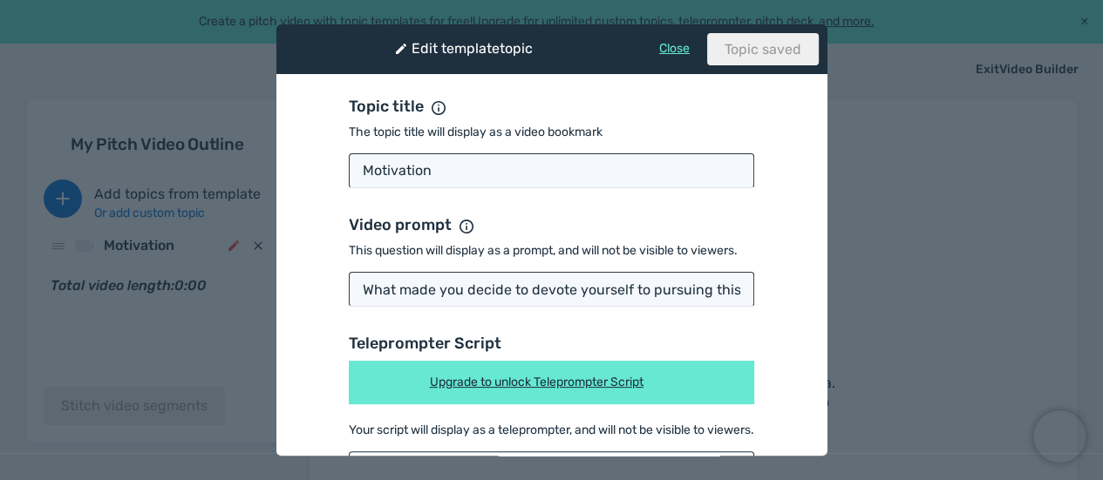
click at [518, 44] on span "Edit template topic" at bounding box center [463, 49] width 139 height 20
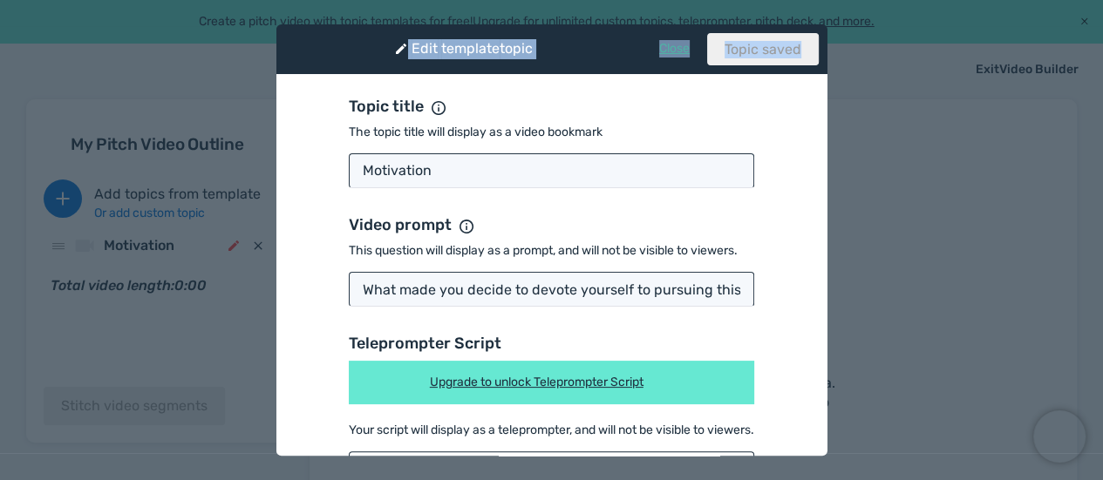
drag, startPoint x: 518, startPoint y: 44, endPoint x: 661, endPoint y: 50, distance: 143.1
click at [661, 50] on div "Edit template topic Close Topic saved" at bounding box center [552, 49] width 552 height 50
click at [661, 50] on link "Close" at bounding box center [674, 48] width 31 height 15
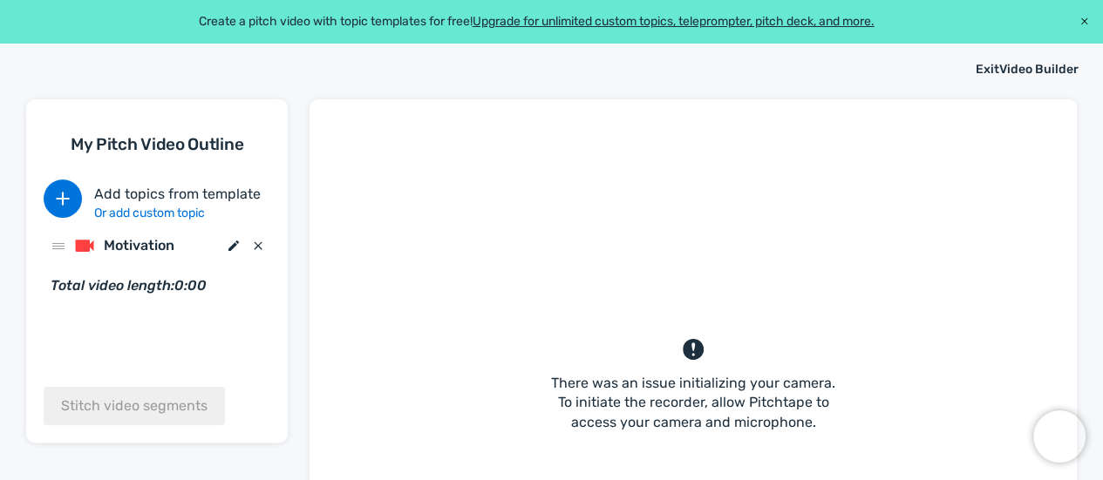
click at [85, 247] on icon at bounding box center [85, 247] width 18 height 12
click at [103, 289] on span "Total video length: 0:00" at bounding box center [129, 285] width 156 height 17
drag, startPoint x: 51, startPoint y: 243, endPoint x: 40, endPoint y: 330, distance: 87.9
click at [62, 197] on icon "button" at bounding box center [63, 198] width 13 height 13
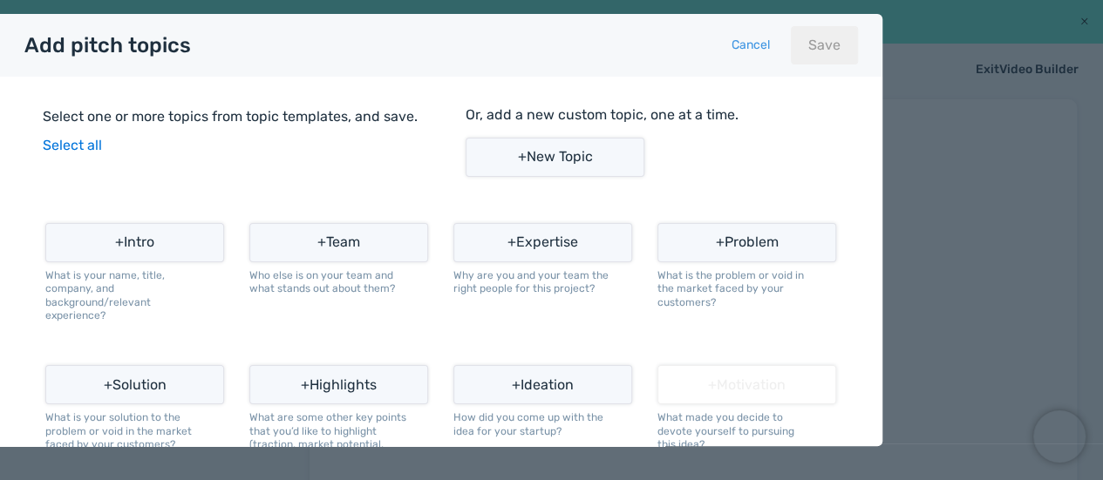
click at [748, 43] on link "Cancel" at bounding box center [751, 44] width 38 height 15
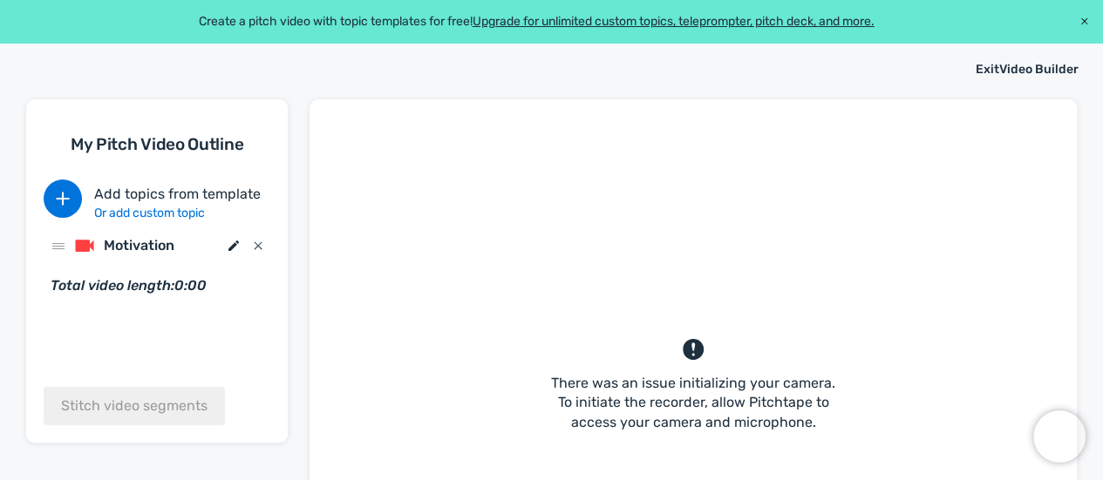
click at [255, 244] on icon "button" at bounding box center [258, 246] width 8 height 8
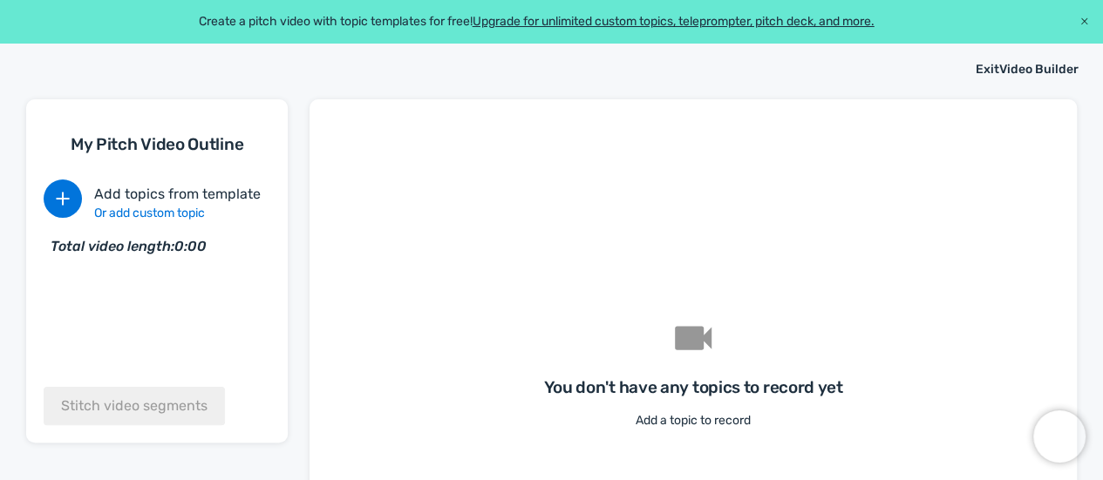
click at [1081, 17] on button "button" at bounding box center [1084, 22] width 38 height 38
